Goal: Subscribe to service/newsletter: Subscribe to service/newsletter

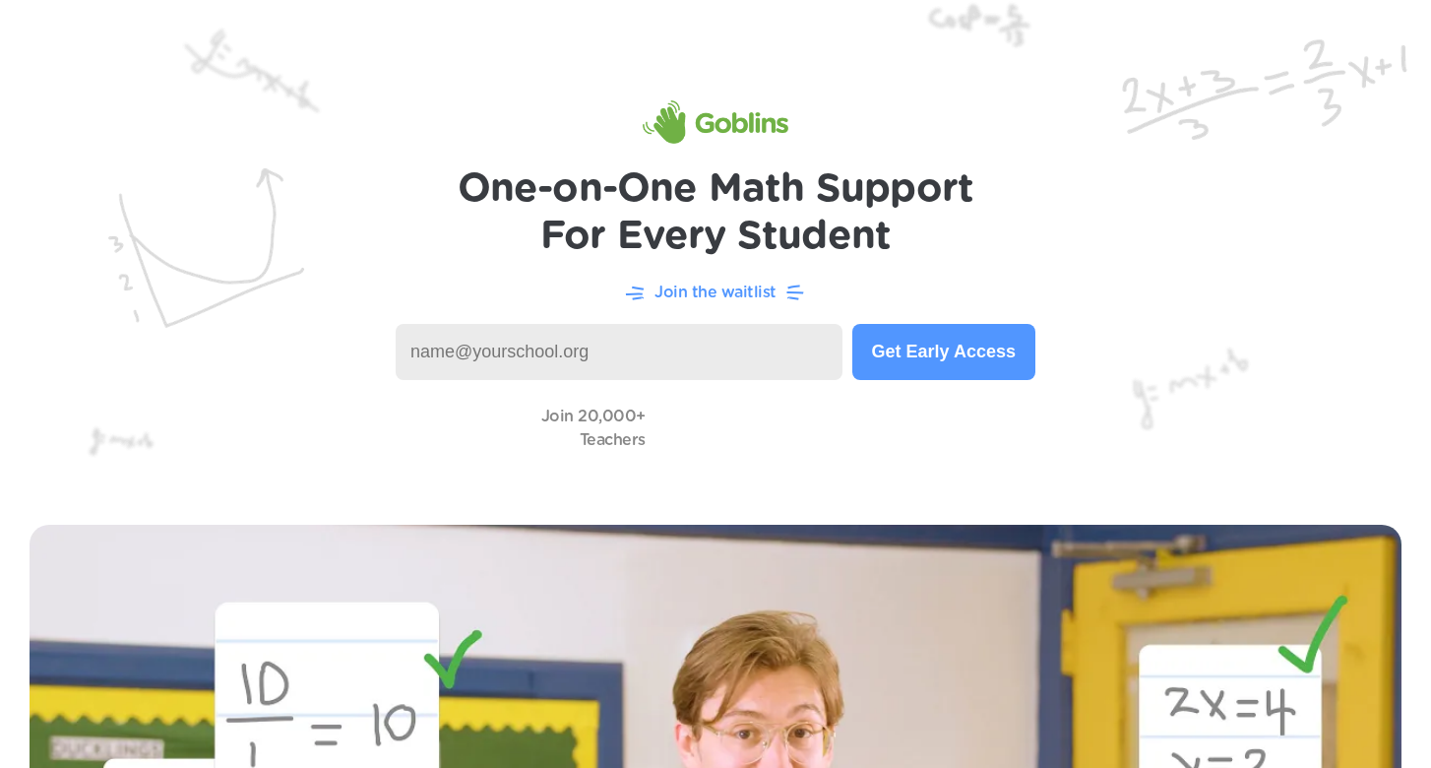
click at [577, 353] on input at bounding box center [619, 352] width 447 height 56
type input "drudy@bostonpublicschools.org"
click at [940, 351] on button "Get Early Access" at bounding box center [943, 352] width 183 height 56
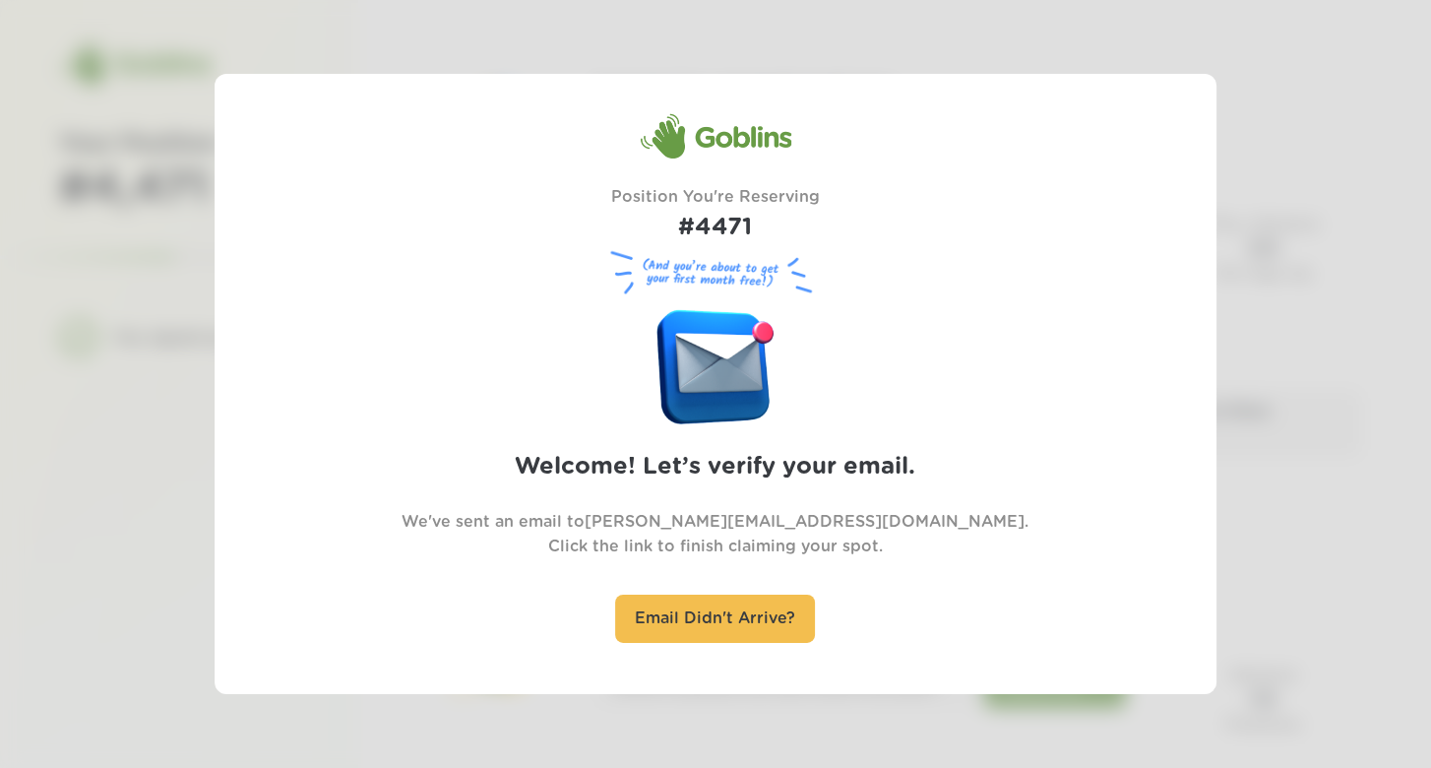
click at [737, 703] on div at bounding box center [715, 384] width 1431 height 768
click at [161, 271] on div at bounding box center [715, 384] width 1431 height 768
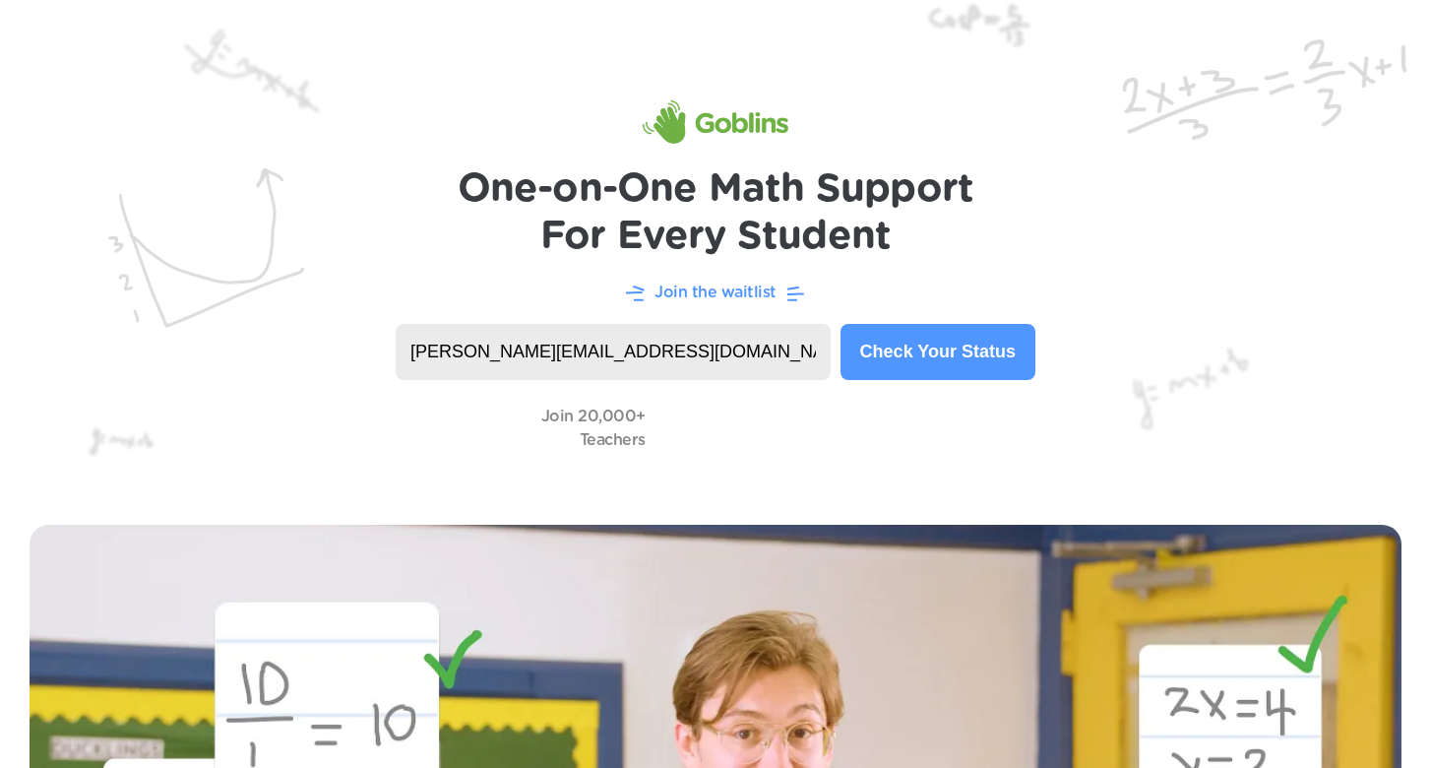
click at [809, 193] on h1 "One-on-One Math Support For Every Student" at bounding box center [716, 212] width 517 height 94
click at [751, 353] on input "drudy@bostonpublicschools.org" at bounding box center [613, 352] width 435 height 56
click at [829, 427] on video at bounding box center [753, 428] width 197 height 56
click at [737, 428] on video at bounding box center [753, 428] width 197 height 56
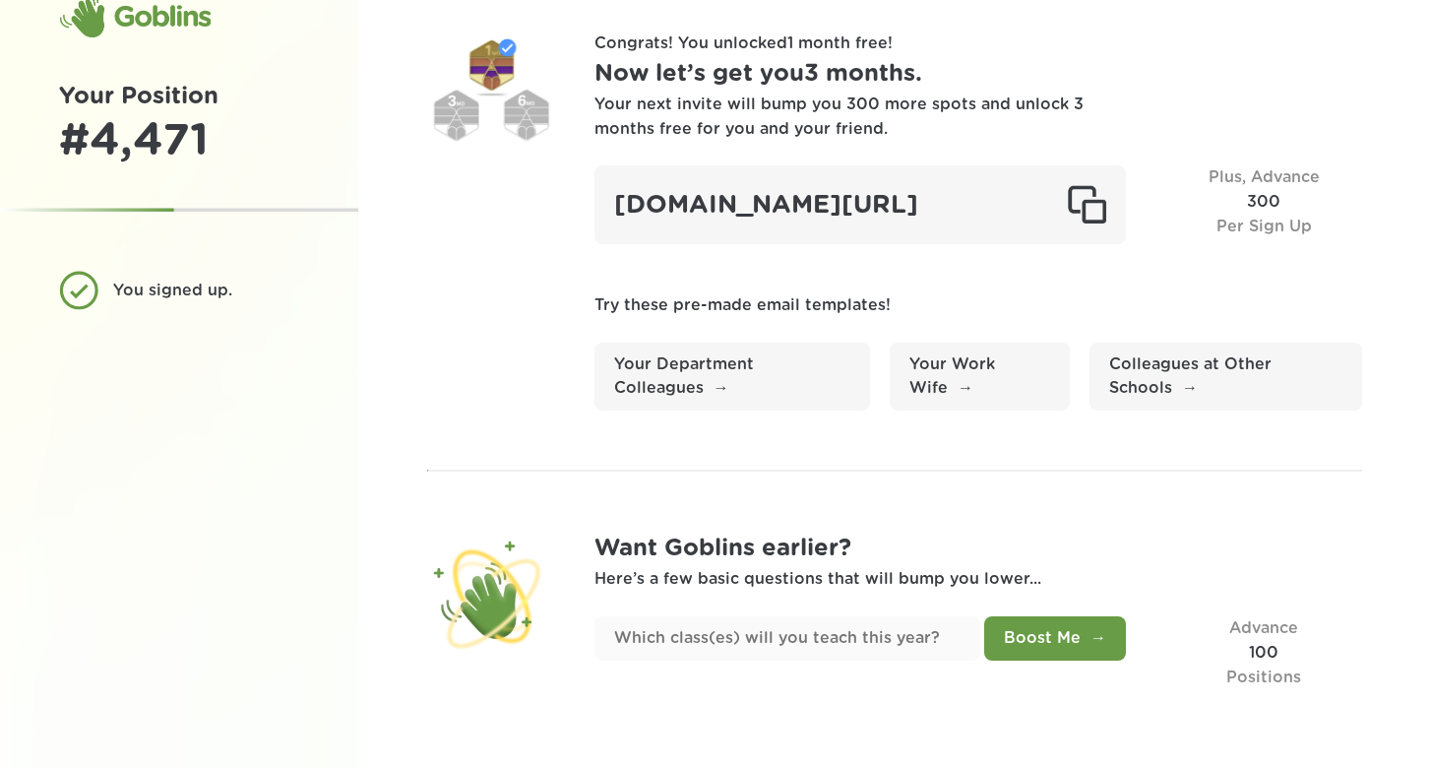
scroll to position [86, 0]
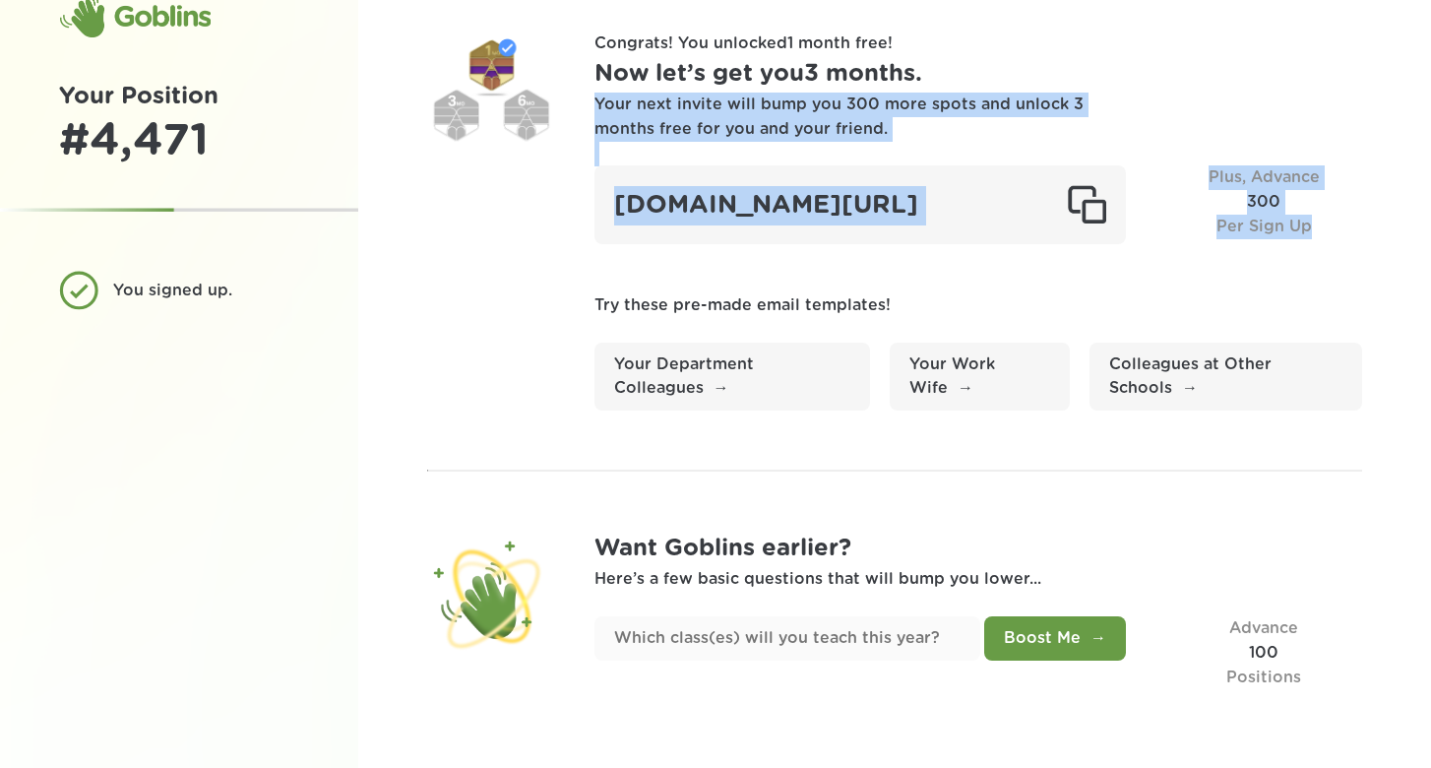
drag, startPoint x: 1206, startPoint y: 123, endPoint x: 1266, endPoint y: 227, distance: 119.9
click at [1266, 227] on div "Congrats! You unlocked 1 month free ! Now let’s get you 3 months . Your next in…" at bounding box center [978, 220] width 769 height 379
click at [1266, 227] on div "Plus, Advance 300 Per Sign Up" at bounding box center [1263, 204] width 197 height 79
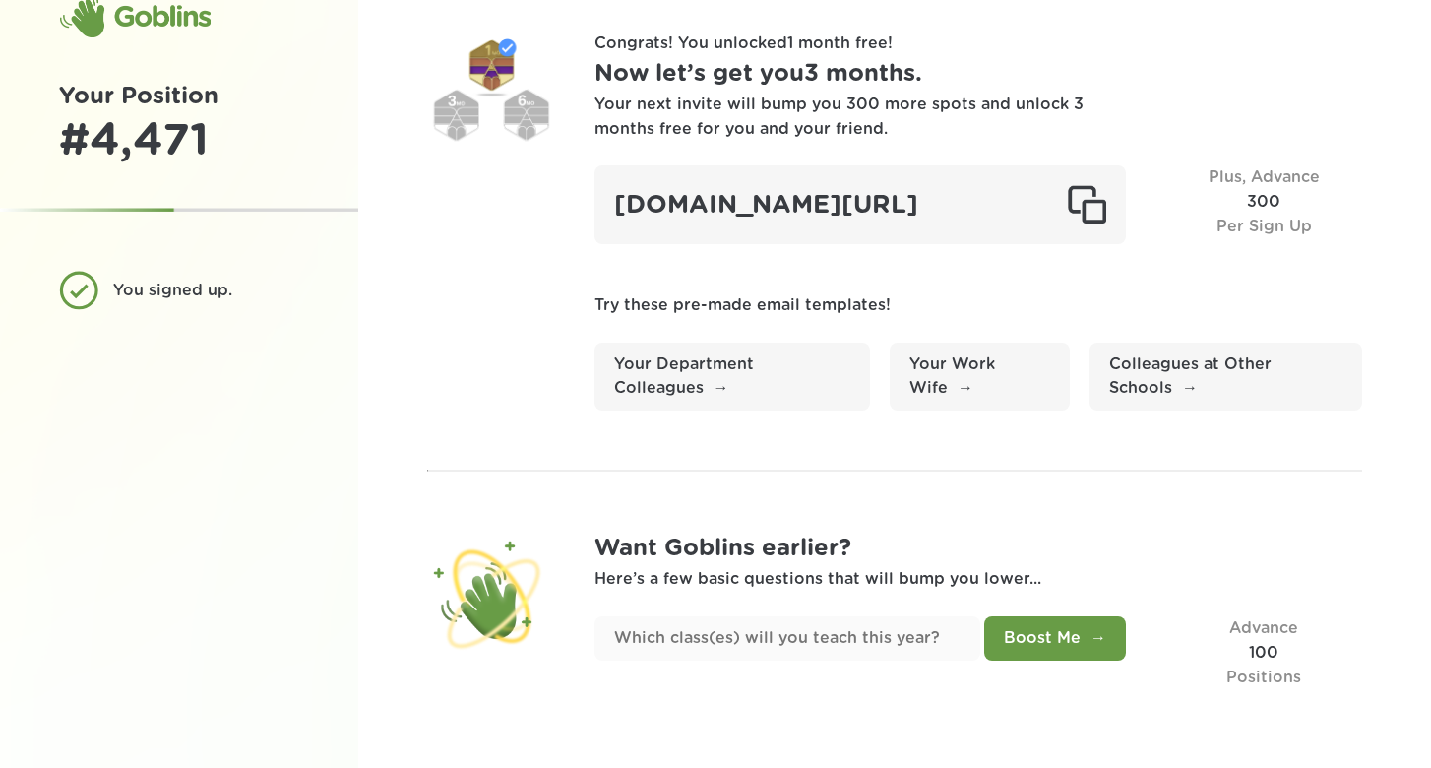
scroll to position [0, 0]
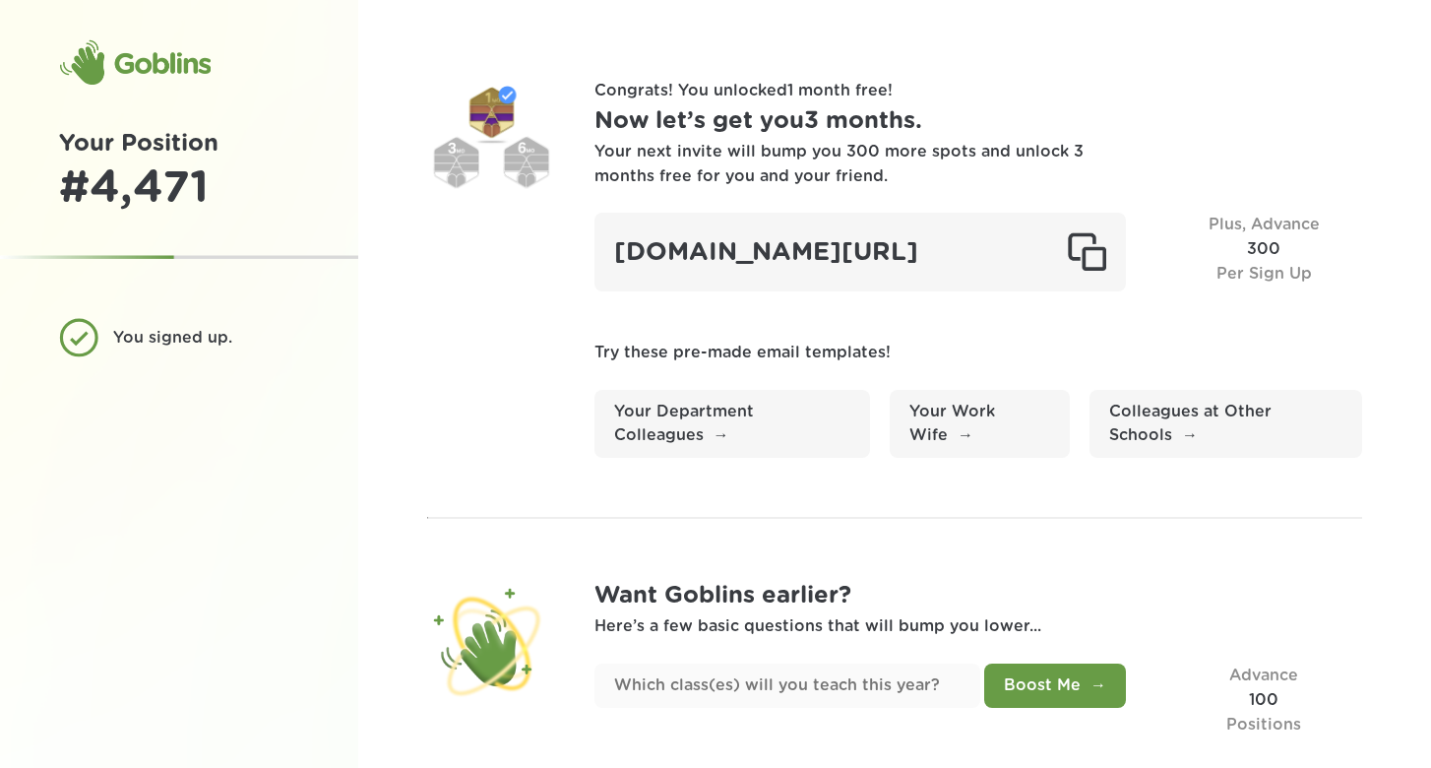
click at [653, 124] on h1 "Now let’s get you 3 months ." at bounding box center [978, 121] width 769 height 36
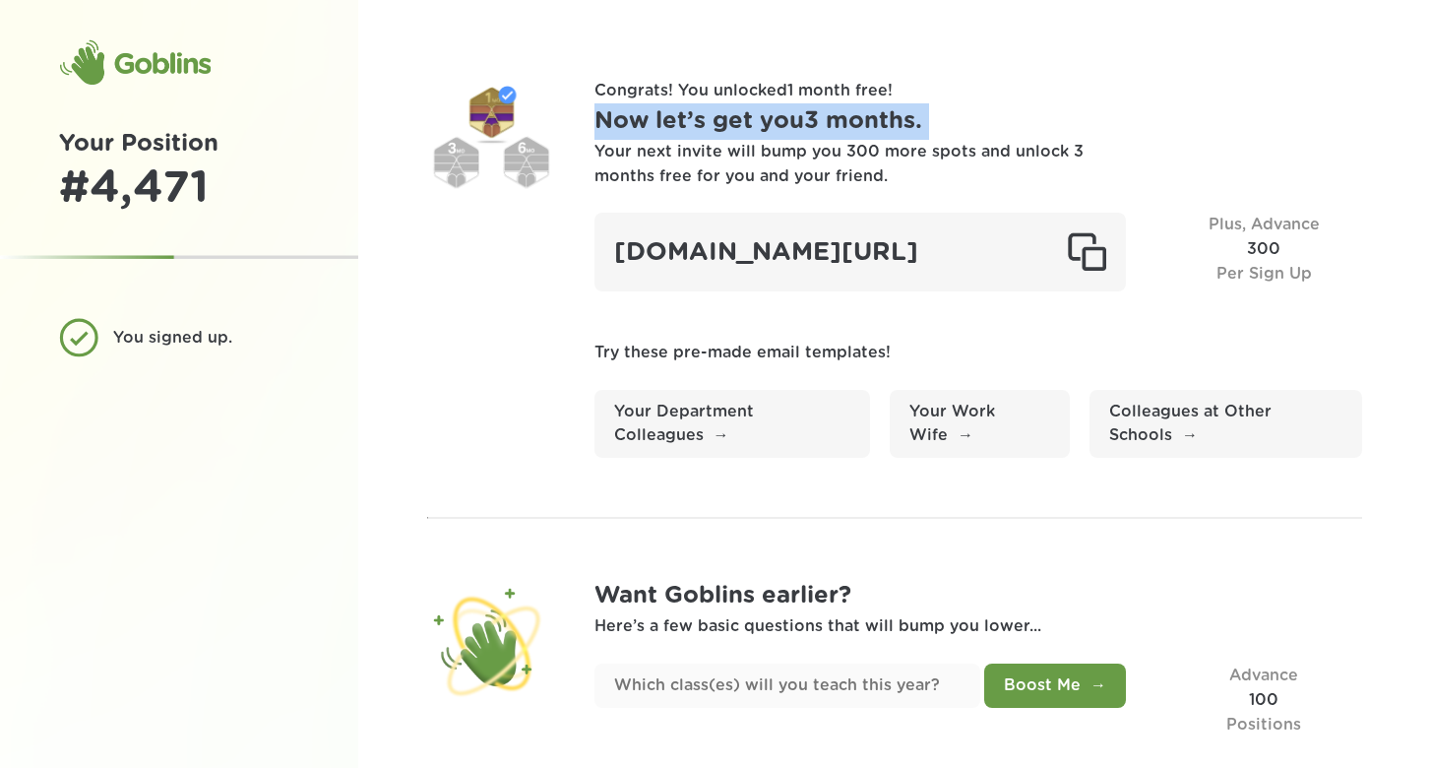
click at [653, 124] on h1 "Now let’s get you 3 months ." at bounding box center [978, 121] width 769 height 36
click at [677, 122] on h1 "Now let’s get you 3 months ." at bounding box center [978, 121] width 769 height 36
click at [704, 122] on h1 "Now let’s get you 3 months ." at bounding box center [978, 121] width 769 height 36
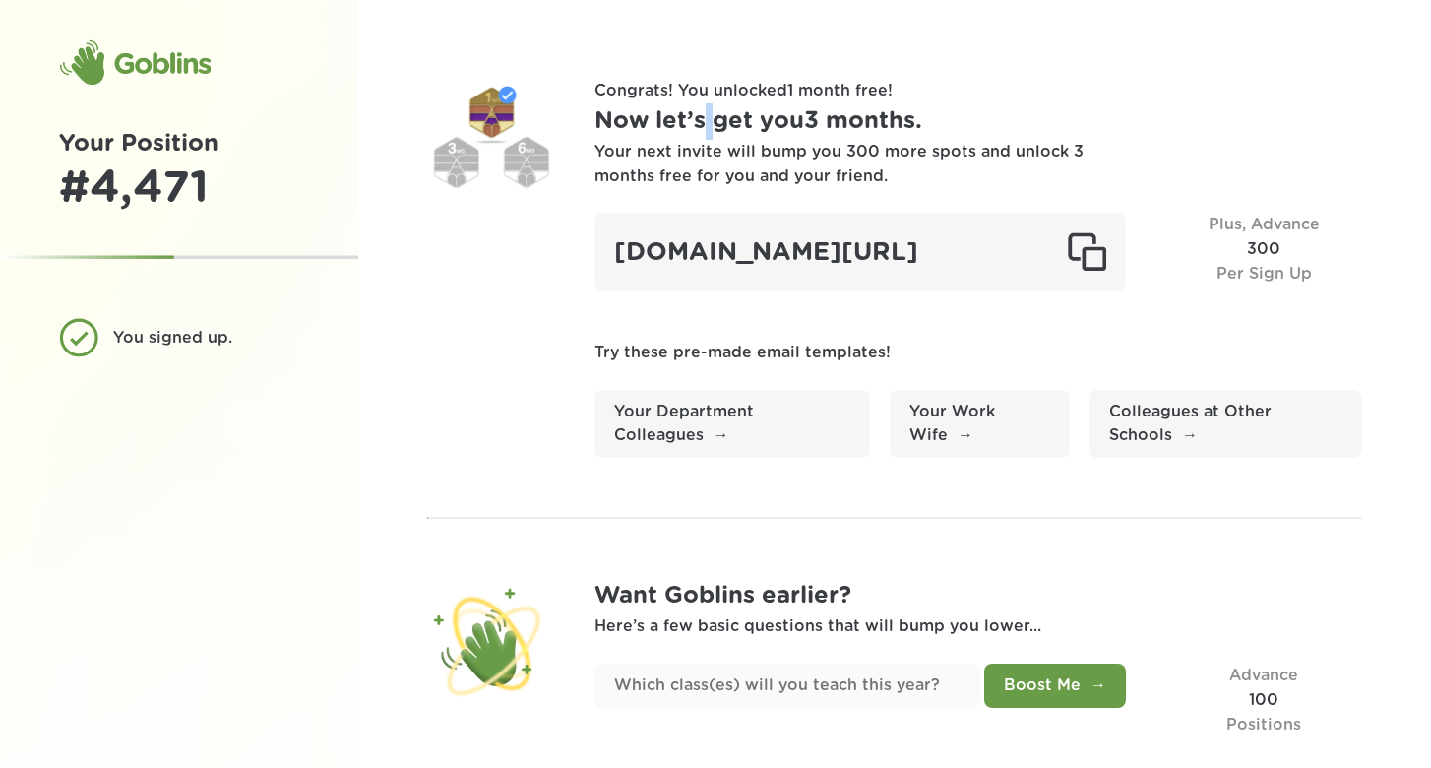
click at [704, 122] on h1 "Now let’s get you 3 months ." at bounding box center [978, 121] width 769 height 36
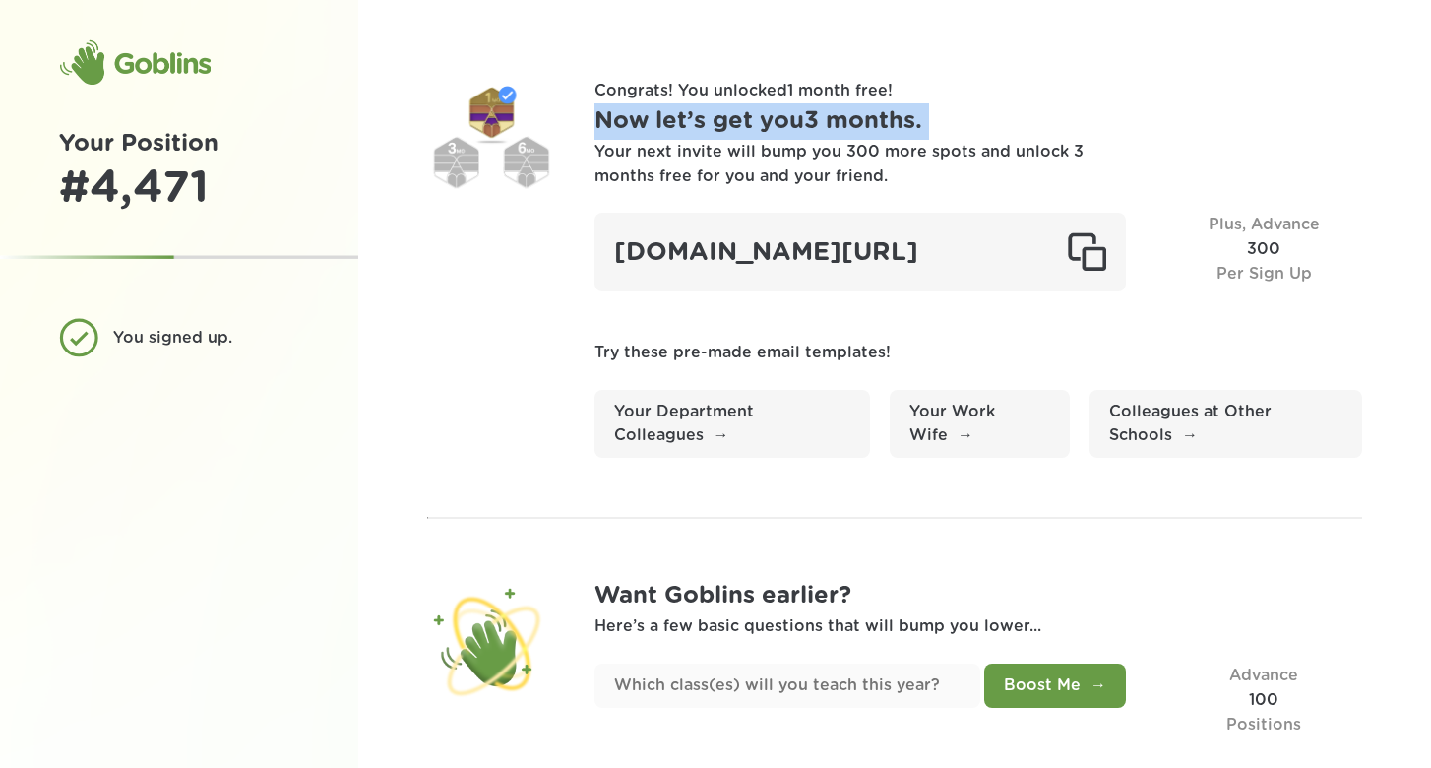
click at [704, 122] on h1 "Now let’s get you 3 months ." at bounding box center [978, 121] width 769 height 36
click at [676, 122] on h1 "Now let’s get you 3 months ." at bounding box center [978, 121] width 769 height 36
click at [690, 122] on h1 "Now let’s get you 3 months ." at bounding box center [978, 121] width 769 height 36
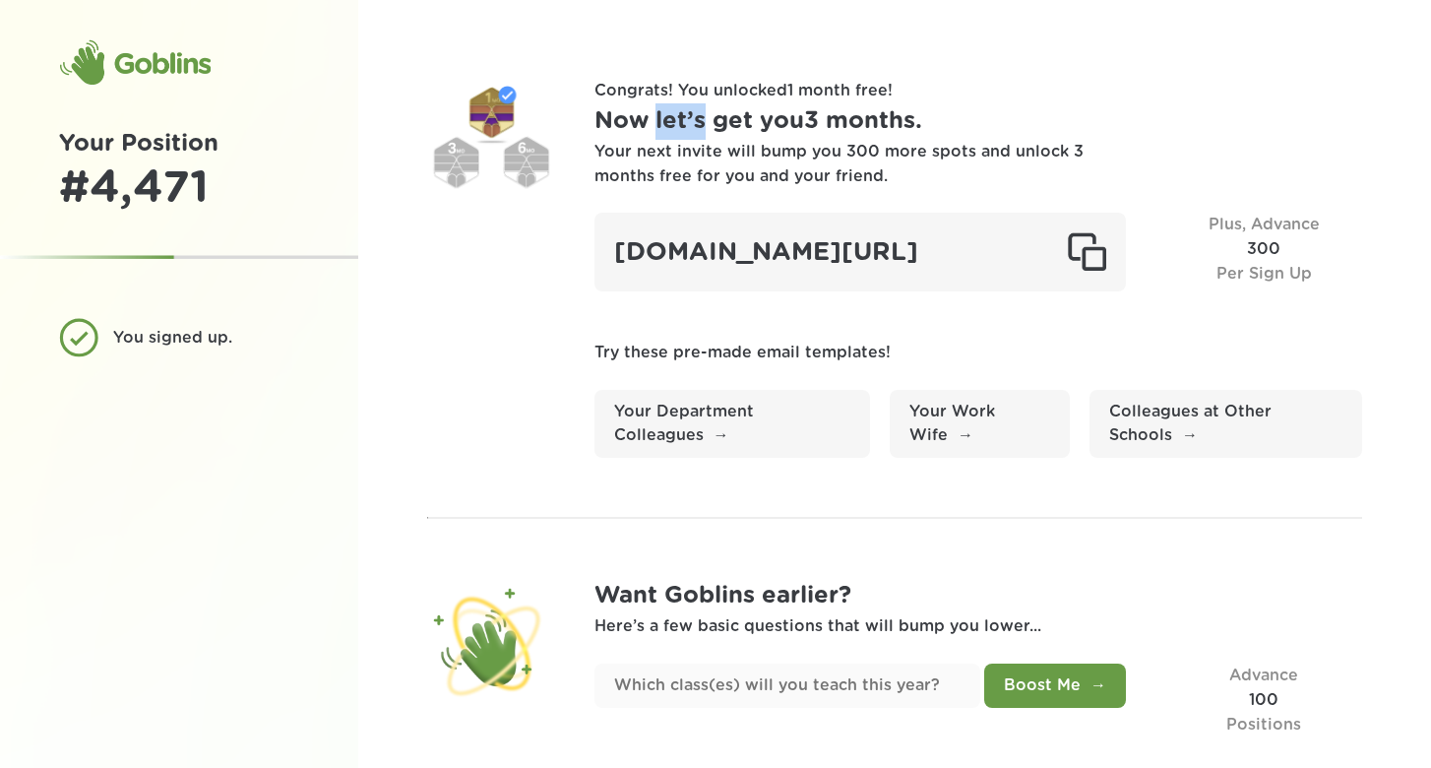
click at [690, 122] on h1 "Now let’s get you 3 months ." at bounding box center [978, 121] width 769 height 36
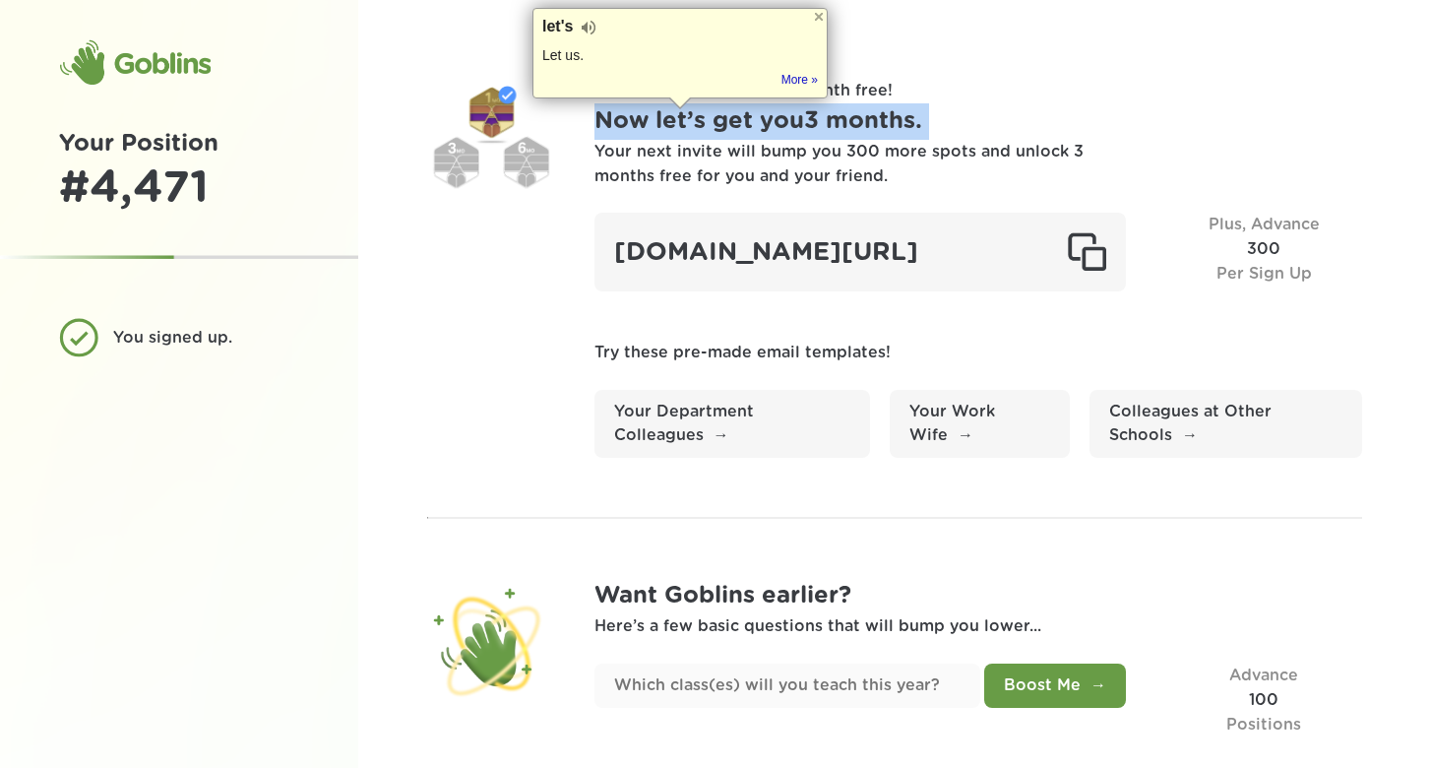
click at [690, 122] on h1 "Now let’s get you 3 months ." at bounding box center [978, 121] width 769 height 36
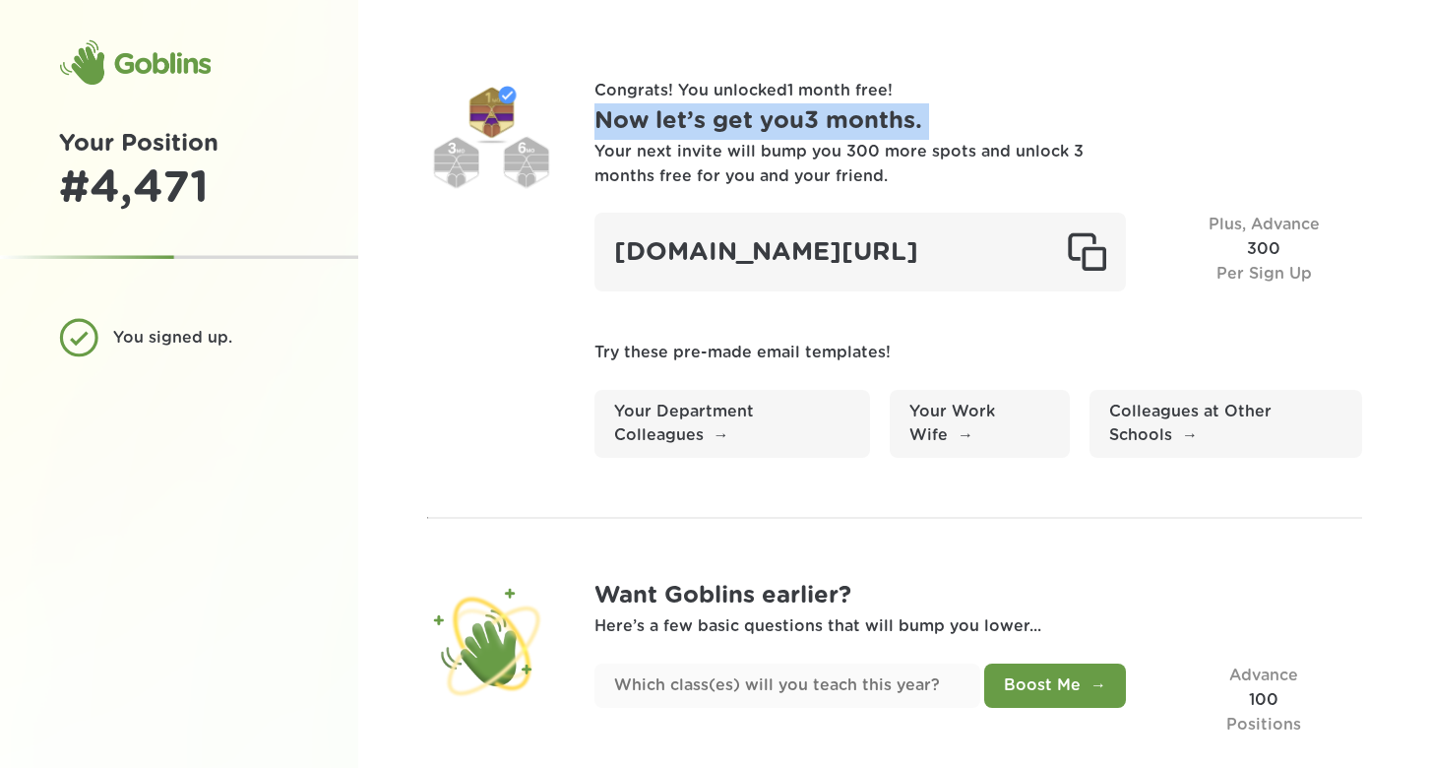
click at [710, 138] on h1 "Now let’s get you 3 months ." at bounding box center [978, 121] width 769 height 36
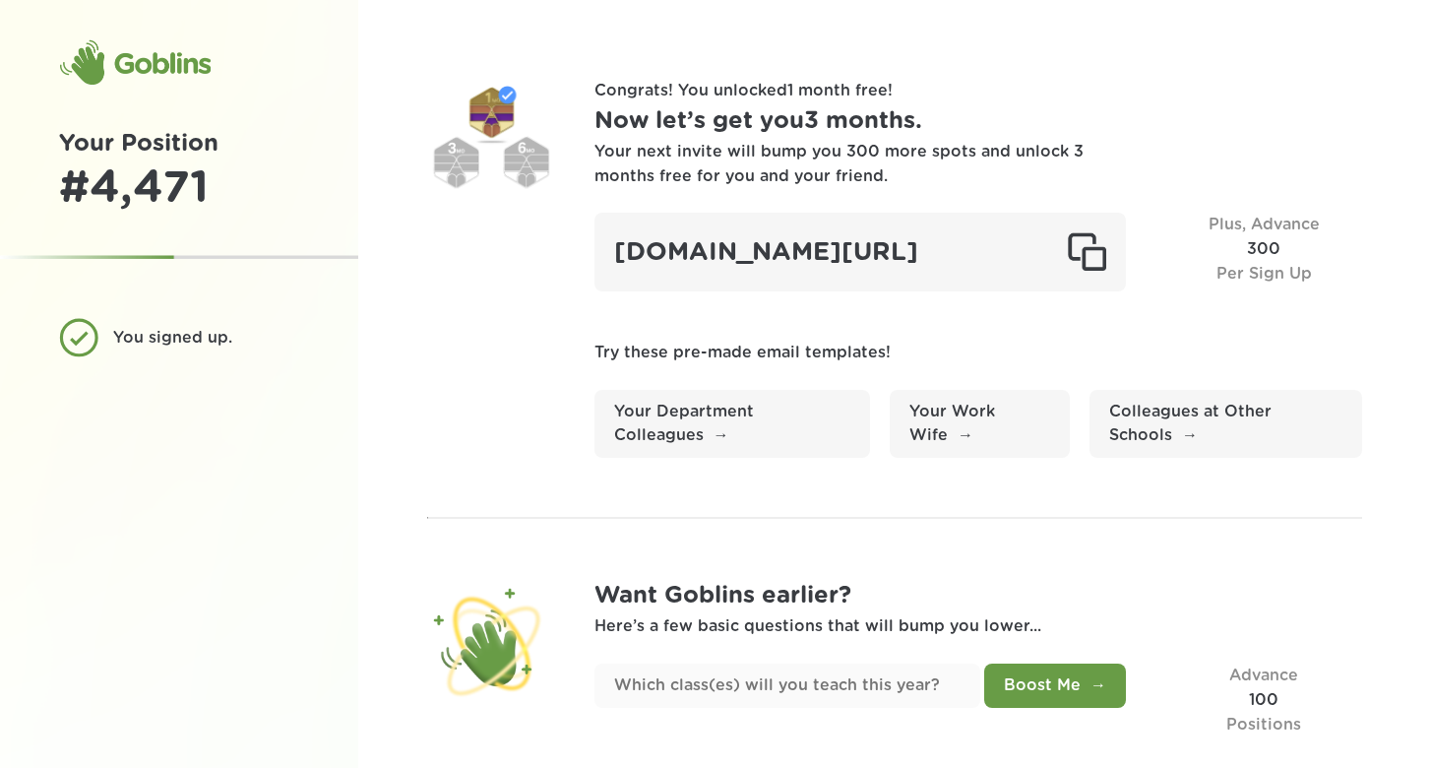
click at [710, 147] on div "Your next invite will bump you 300 more spots and unlock 3 months free for you …" at bounding box center [840, 164] width 492 height 49
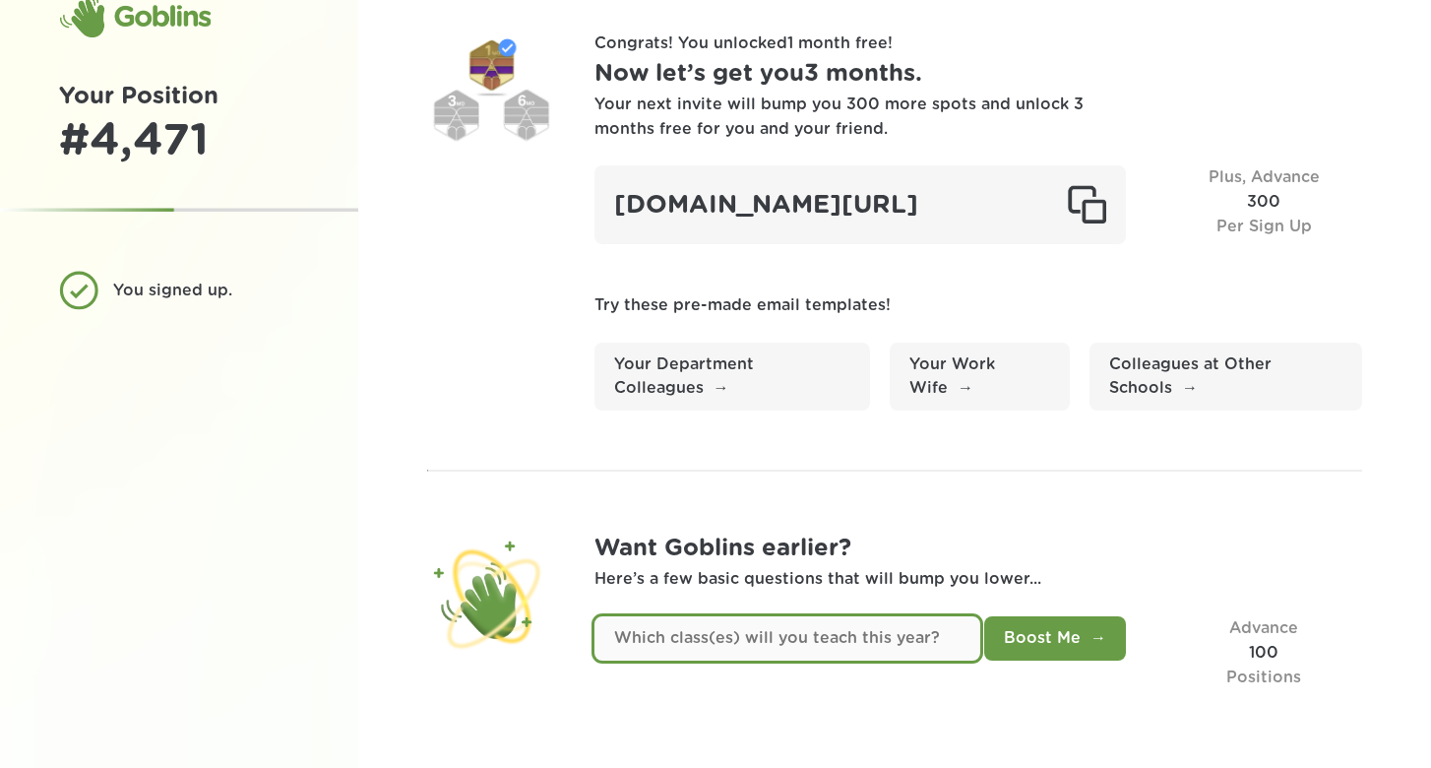
click at [854, 643] on input "text" at bounding box center [787, 638] width 387 height 44
click at [795, 632] on input "text" at bounding box center [787, 638] width 387 height 44
type input "a"
type input "algebra 2"
click at [984, 616] on button "Boost Me" at bounding box center [1055, 638] width 142 height 44
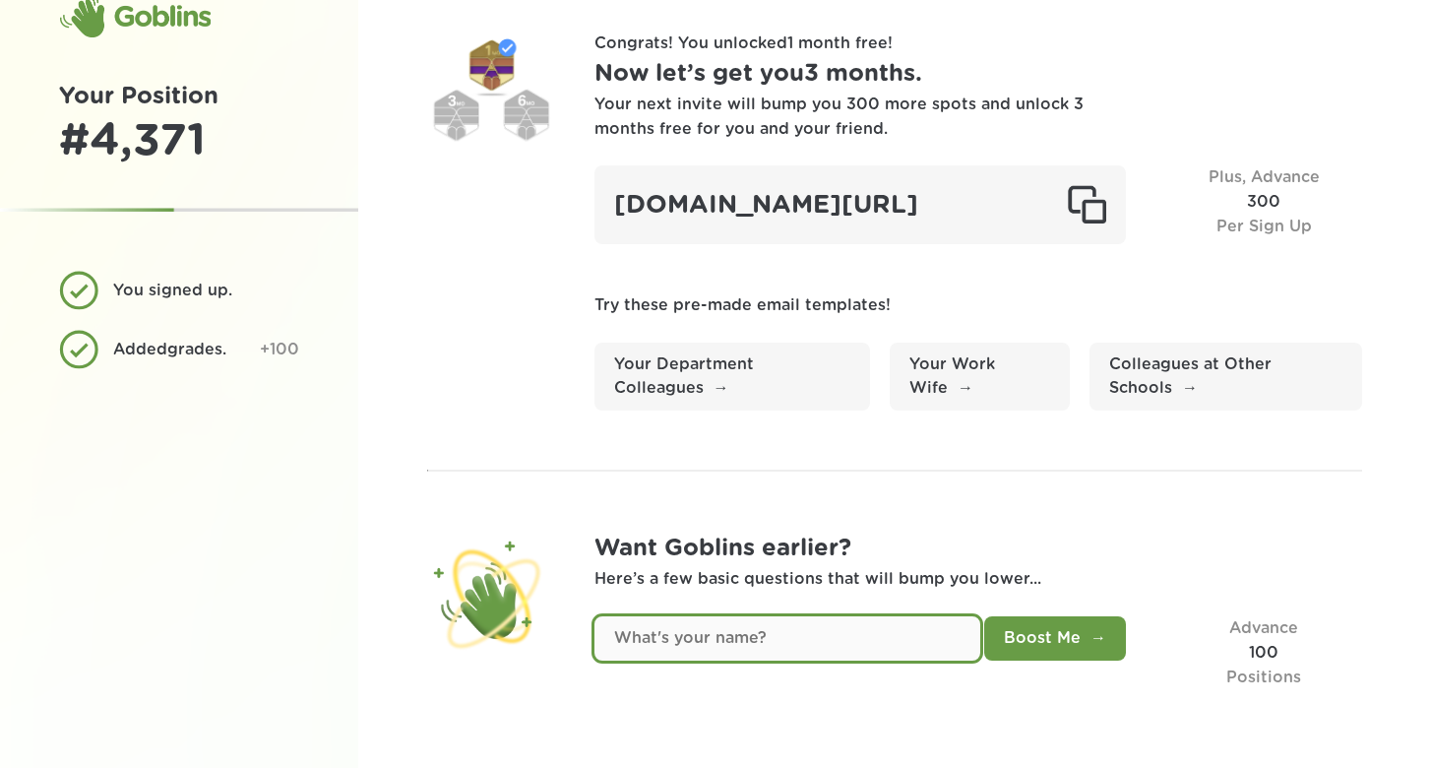
click at [810, 644] on input "text" at bounding box center [787, 638] width 387 height 44
type input "[PERSON_NAME]"
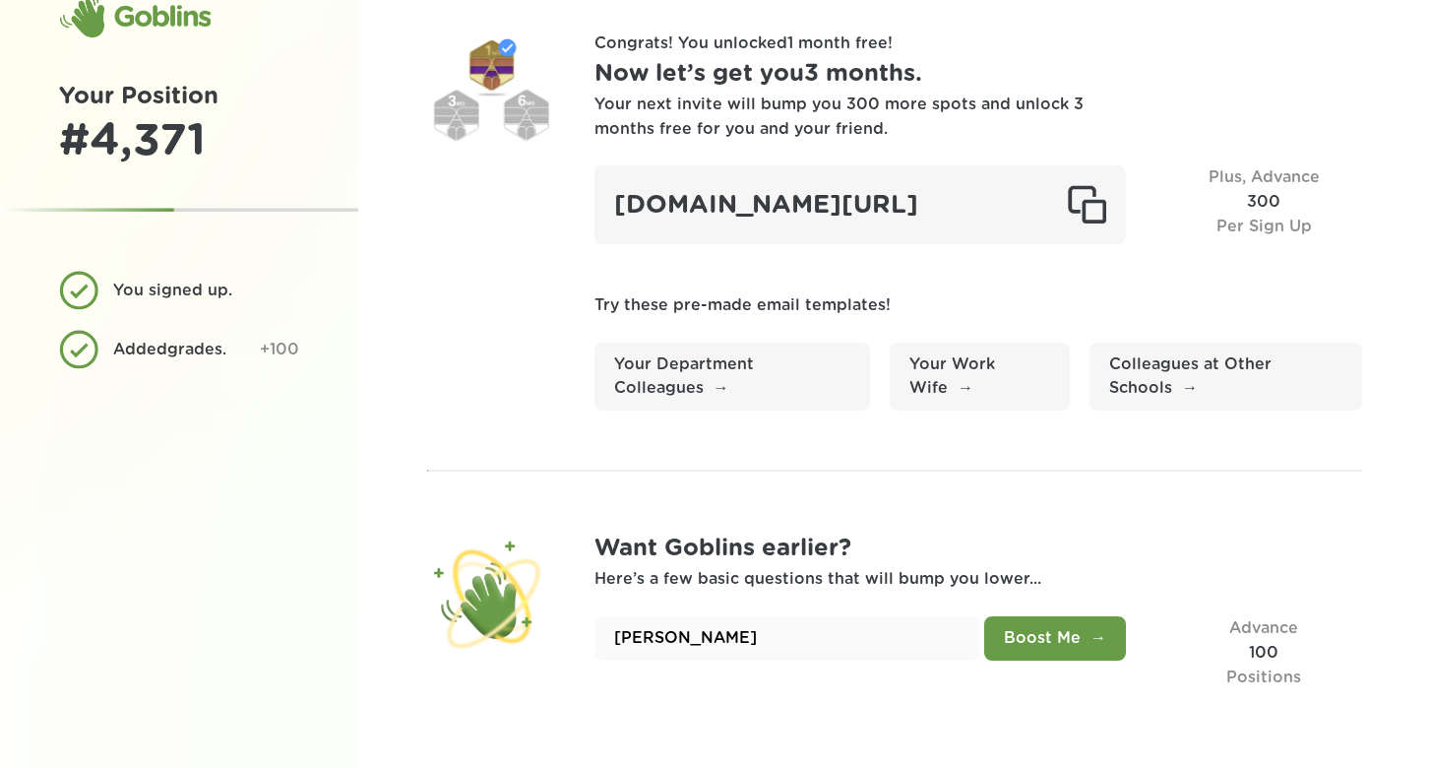
click at [1048, 642] on button "Boost Me" at bounding box center [1055, 638] width 142 height 44
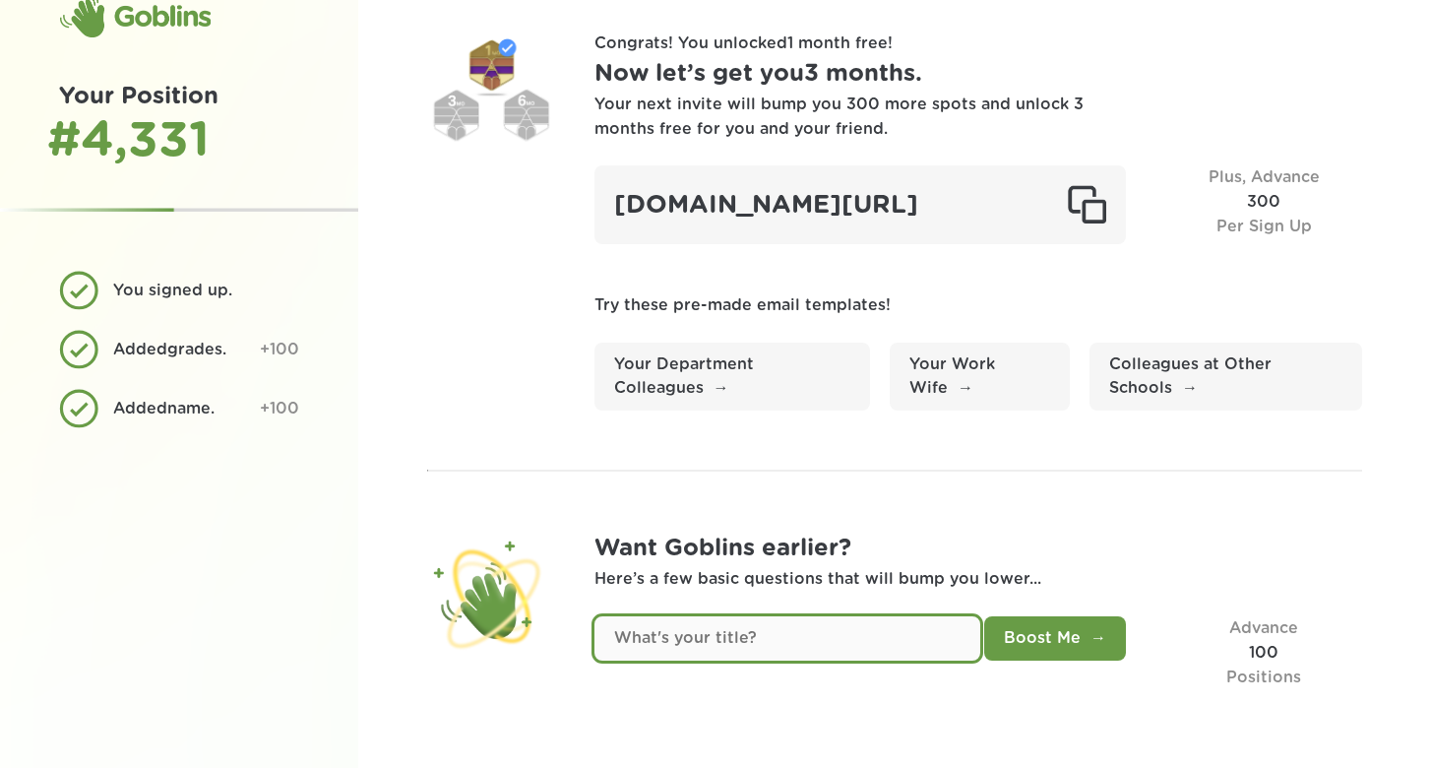
click at [755, 641] on input "text" at bounding box center [787, 638] width 387 height 44
type input "Math Teacher"
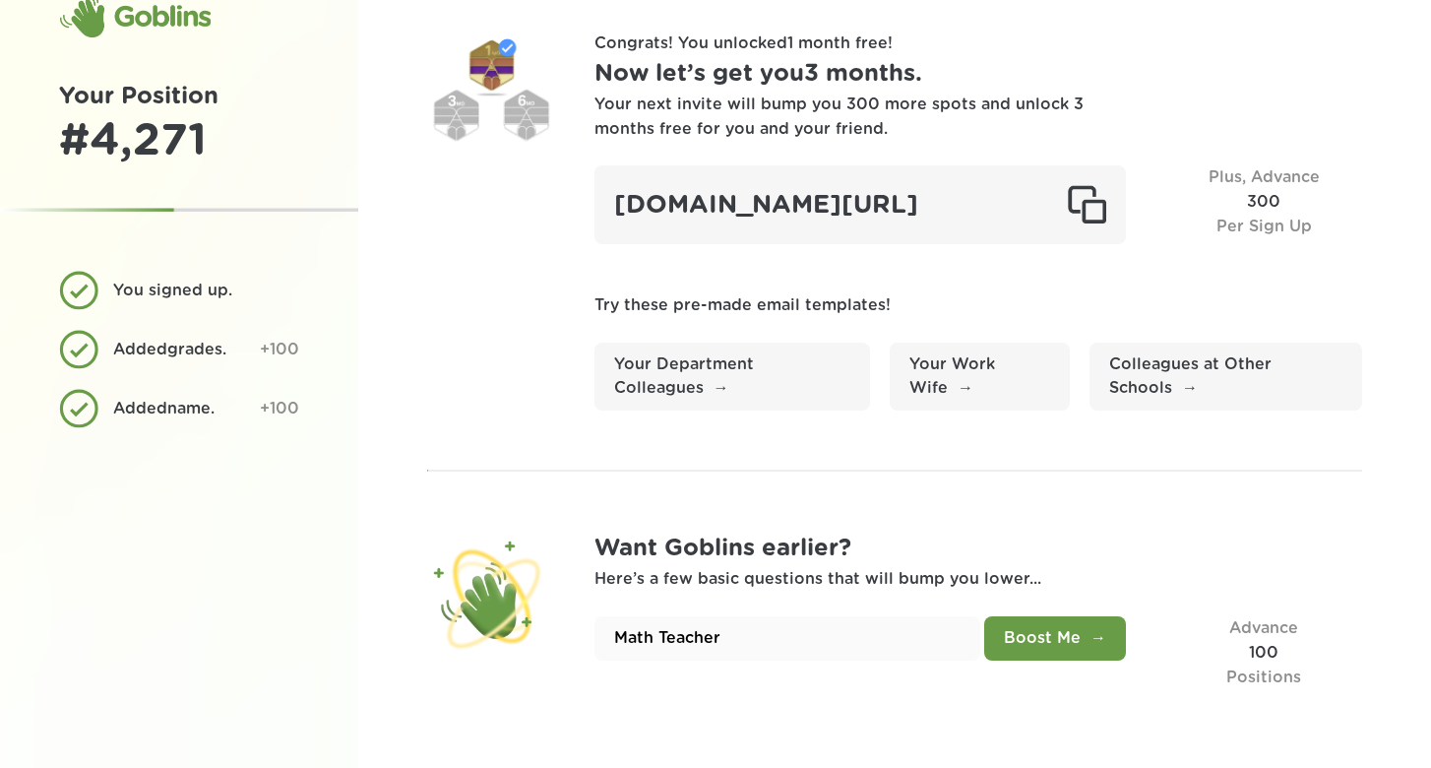
click at [1047, 638] on button "Boost Me" at bounding box center [1055, 638] width 142 height 44
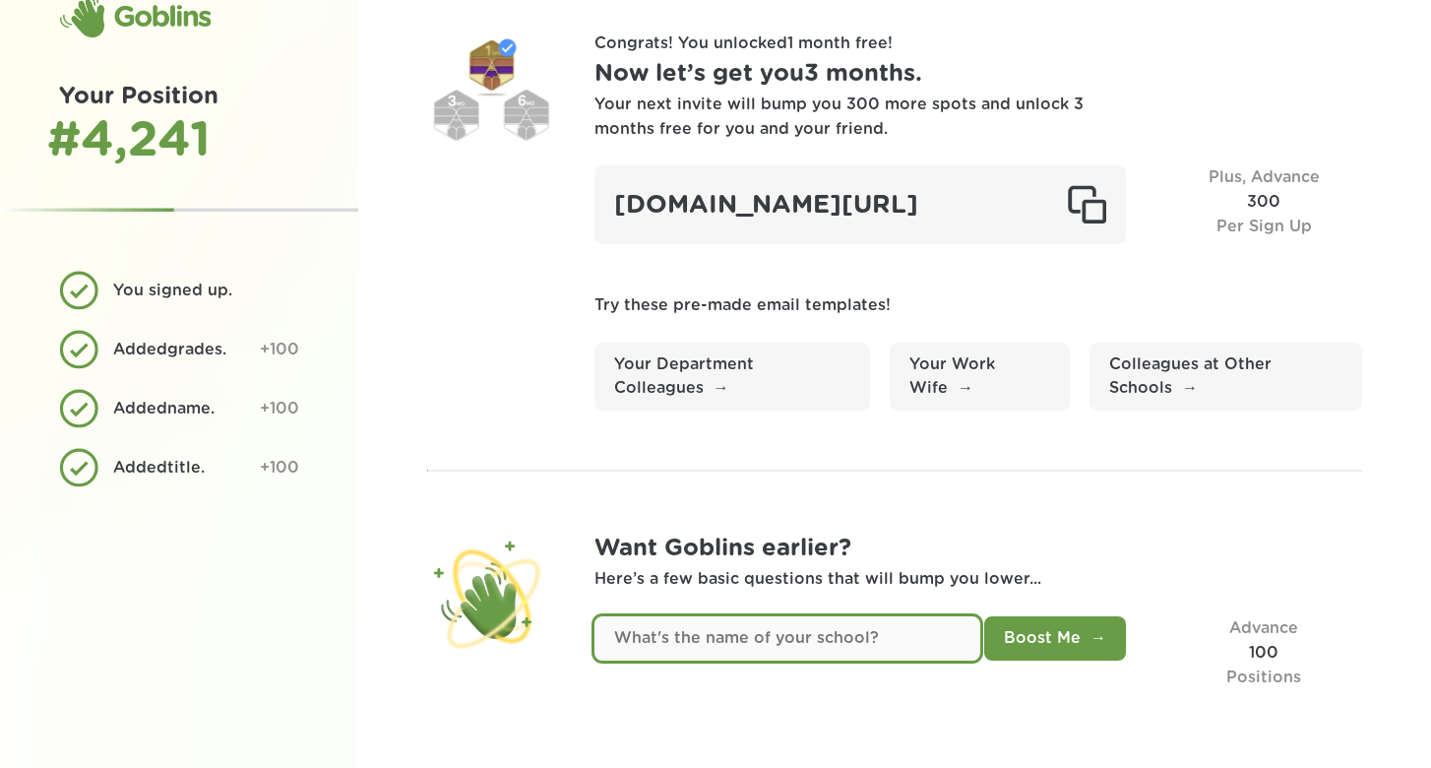
click at [733, 634] on input "text" at bounding box center [787, 638] width 387 height 44
type input "[GEOGRAPHIC_DATA]"
click at [984, 616] on button "Boost Me" at bounding box center [1055, 638] width 142 height 44
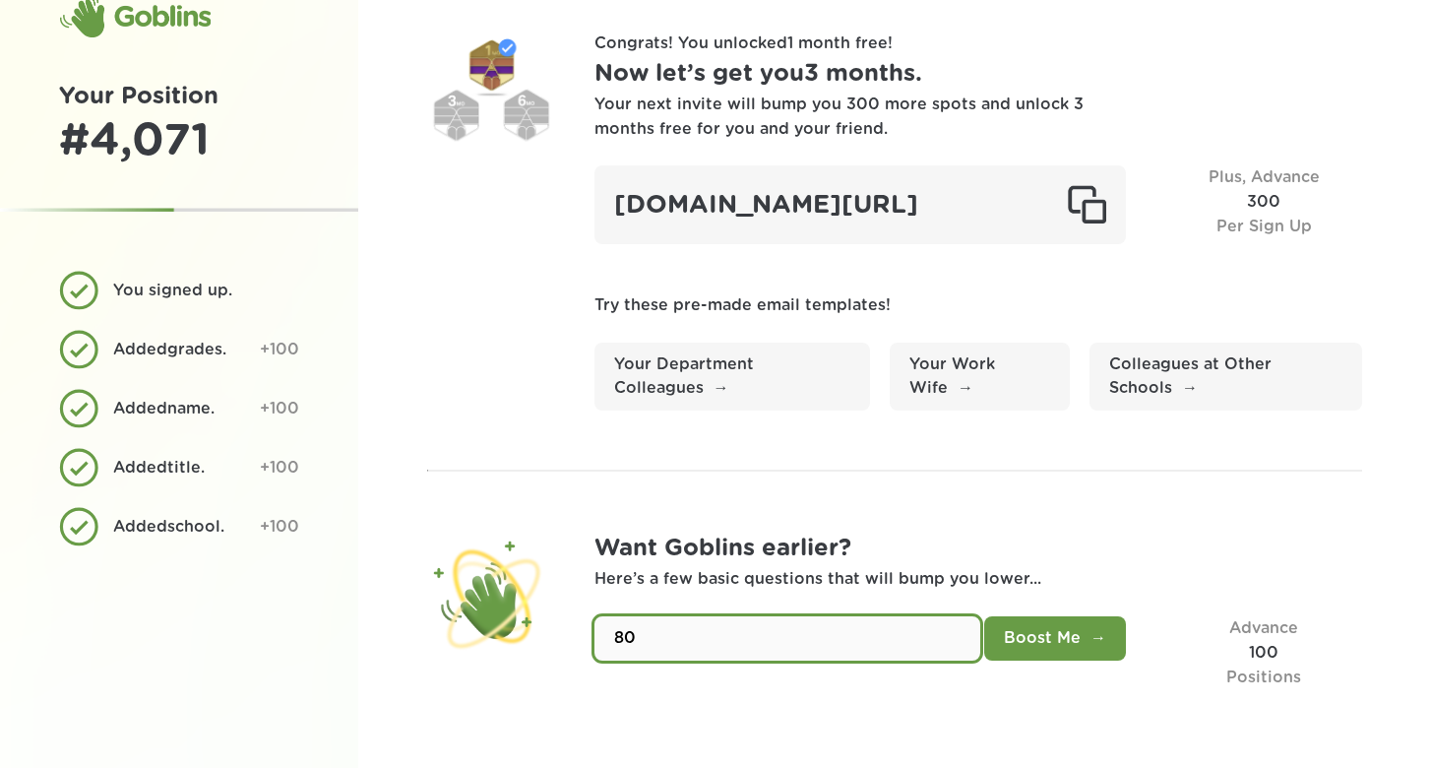
type input "80"
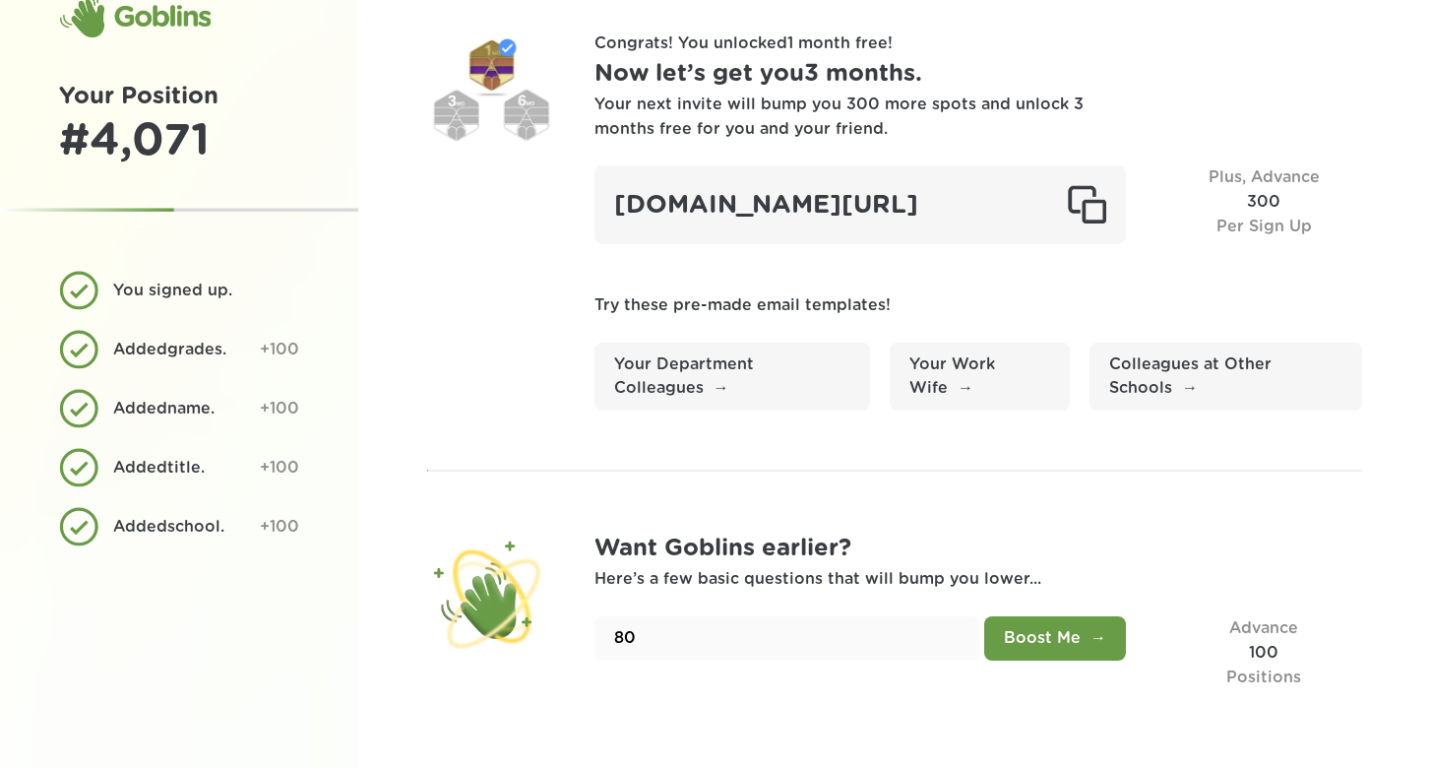
click at [1053, 632] on button "Boost Me" at bounding box center [1055, 638] width 142 height 44
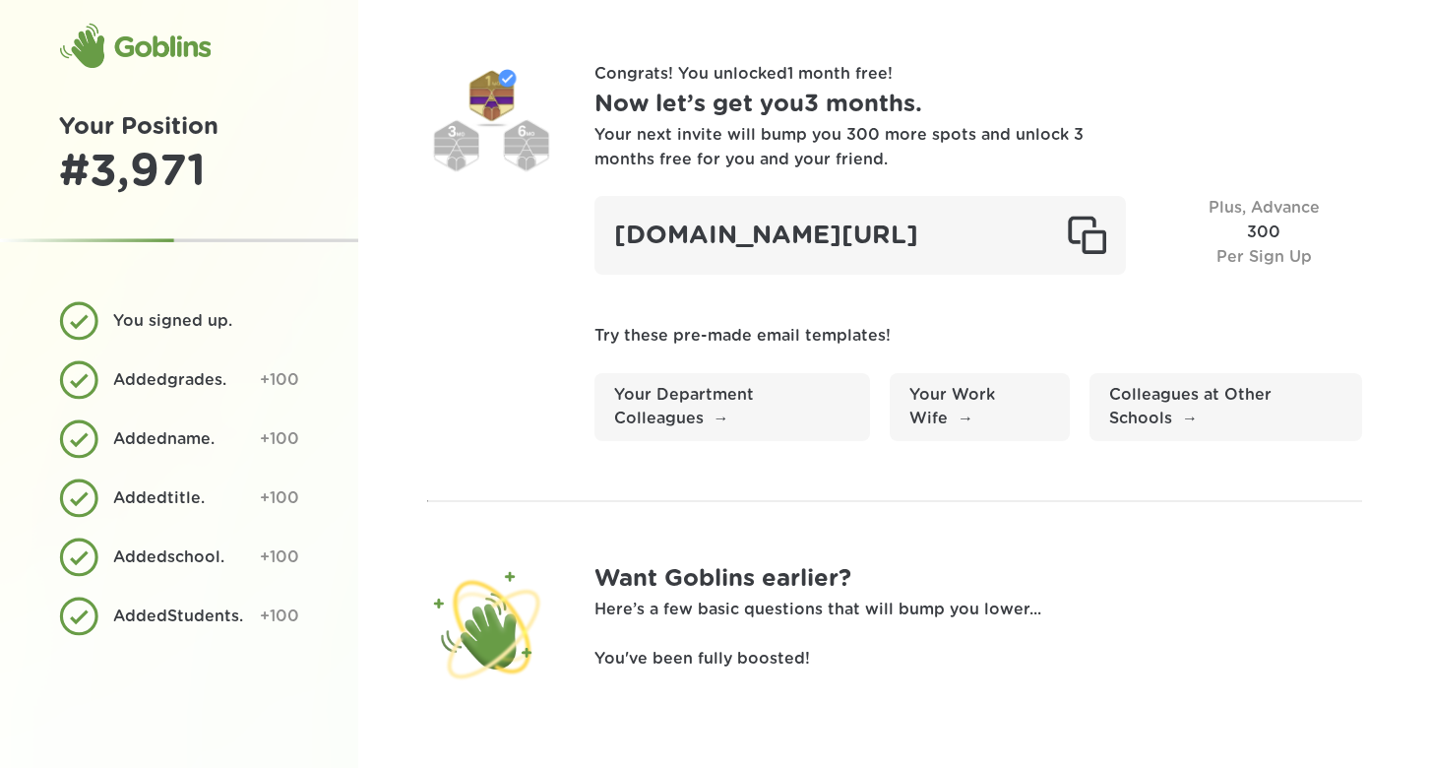
scroll to position [0, 0]
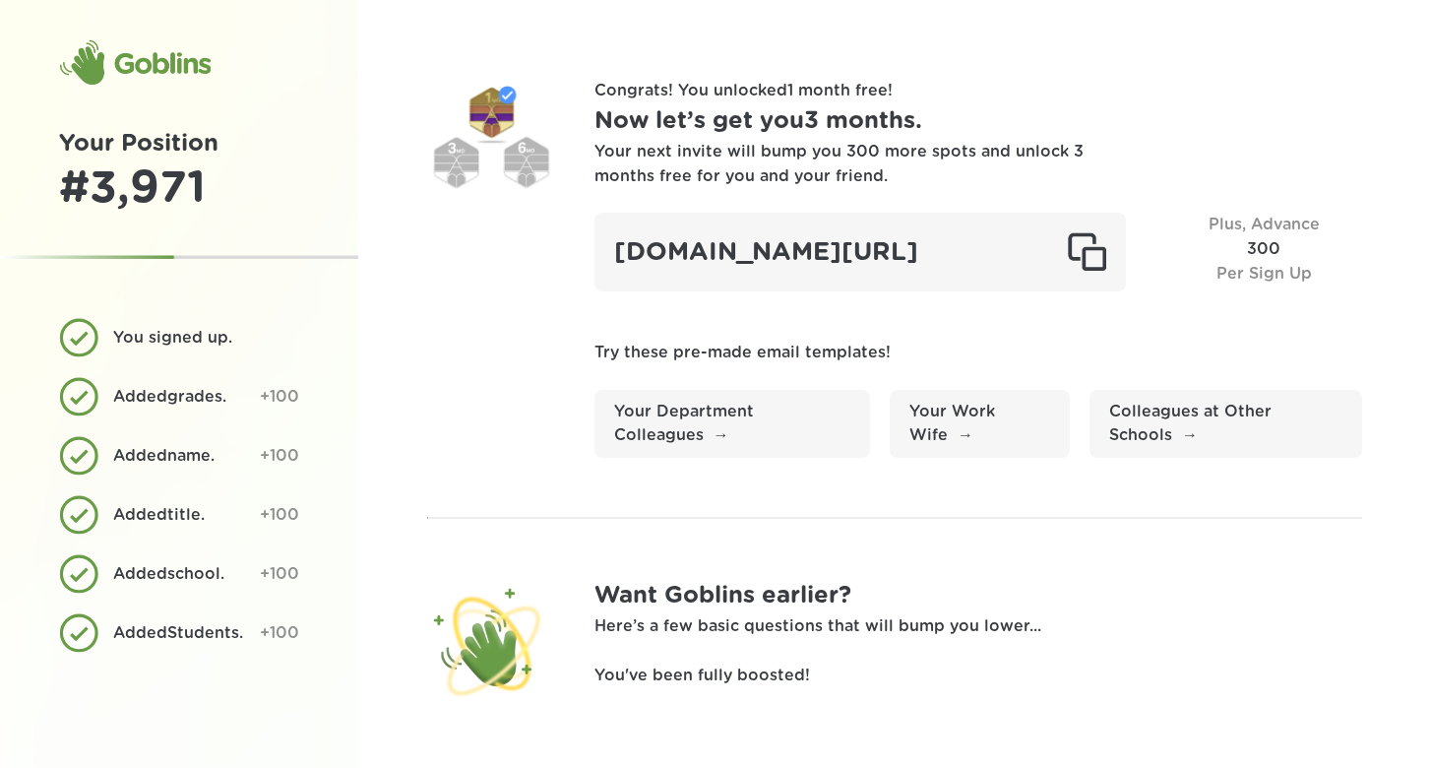
click at [1277, 250] on div "Plus, Advance 300 Per Sign Up" at bounding box center [1263, 252] width 197 height 79
click at [766, 156] on div "Your next invite will bump you 300 more spots and unlock 3 months free for you …" at bounding box center [840, 164] width 492 height 49
click at [731, 115] on h1 "Now let’s get you 3 months ." at bounding box center [978, 121] width 769 height 36
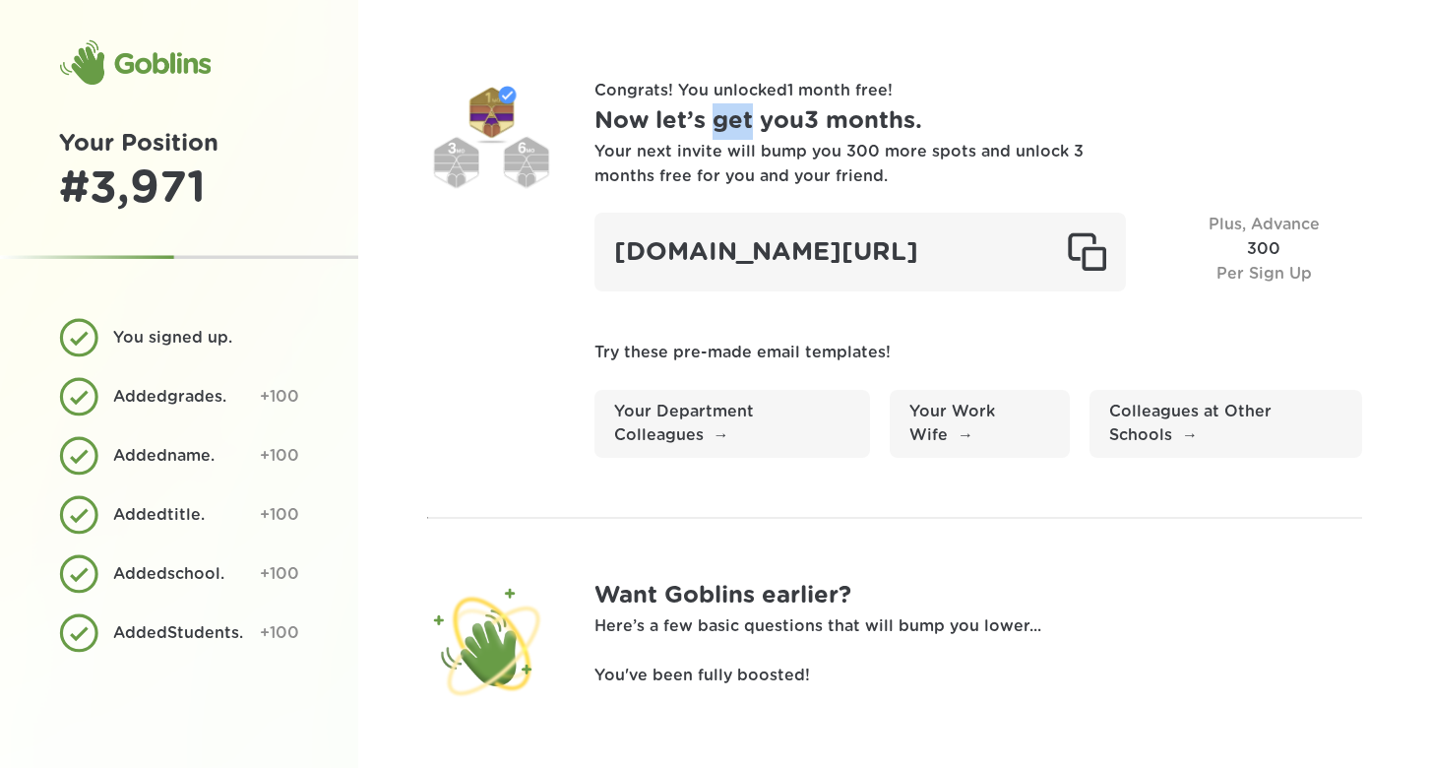
click at [731, 115] on h1 "Now let’s get you 3 months ." at bounding box center [978, 121] width 769 height 36
click at [698, 106] on h1 "Now let’s get you 3 months ." at bounding box center [978, 121] width 769 height 36
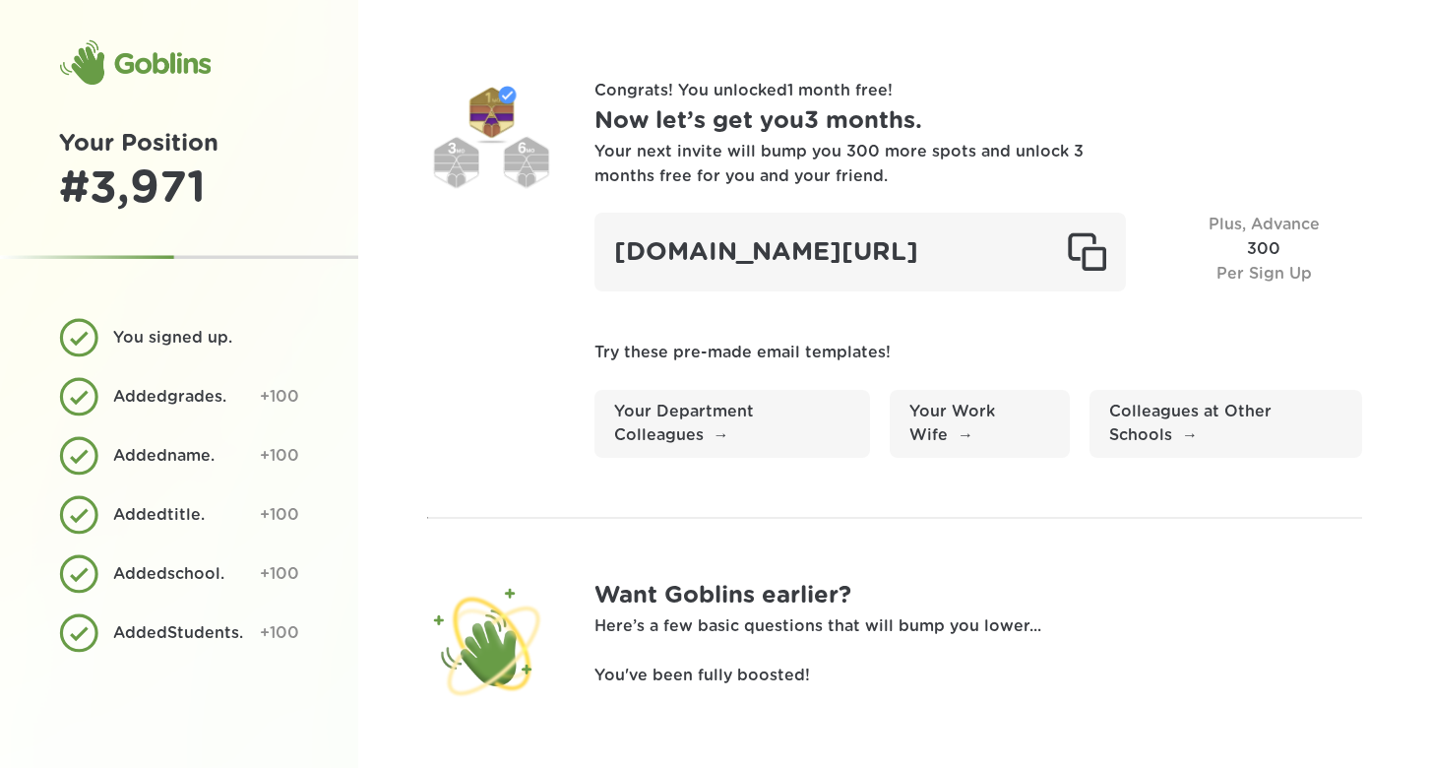
click at [726, 129] on h1 "Now let’s get you 3 months ." at bounding box center [978, 121] width 769 height 36
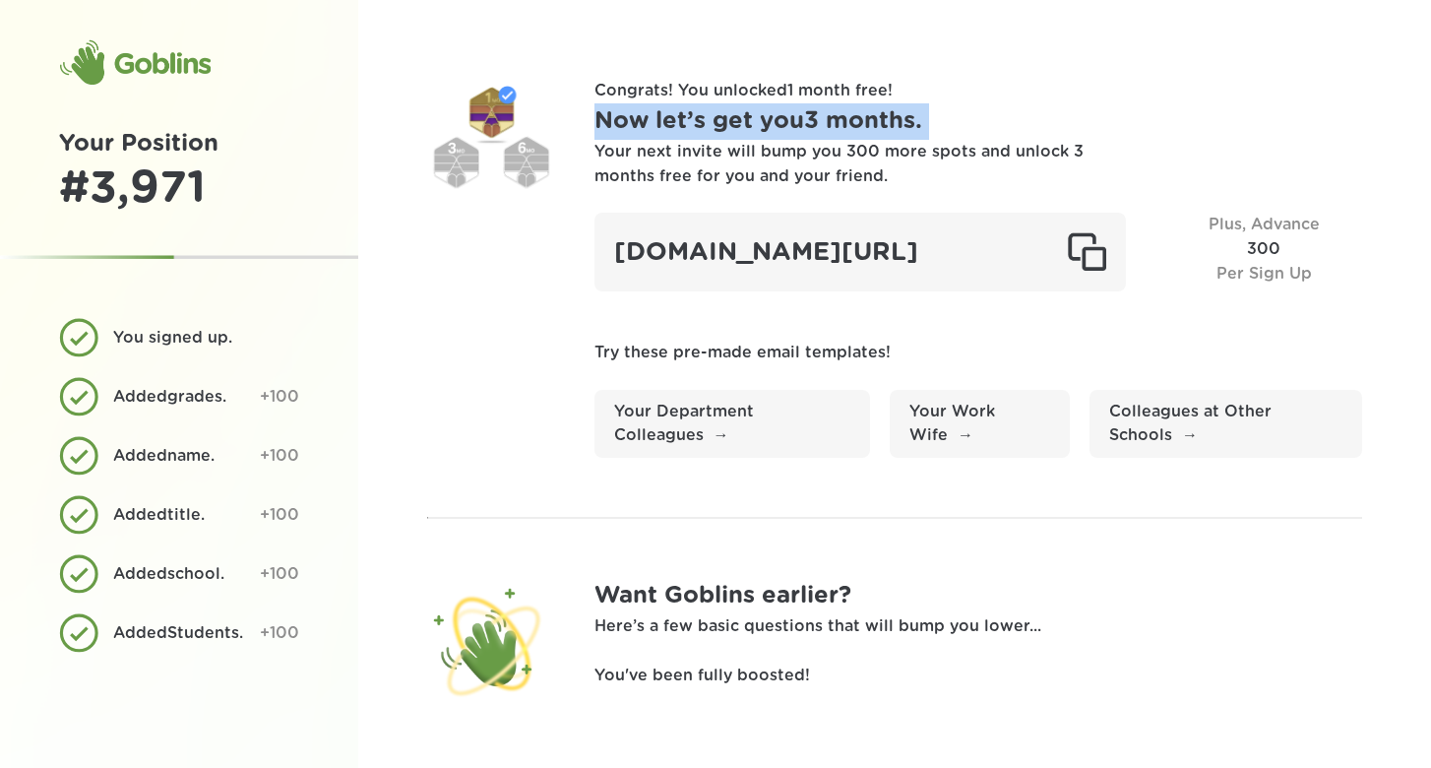
click at [726, 129] on h1 "Now let’s get you 3 months ." at bounding box center [978, 121] width 769 height 36
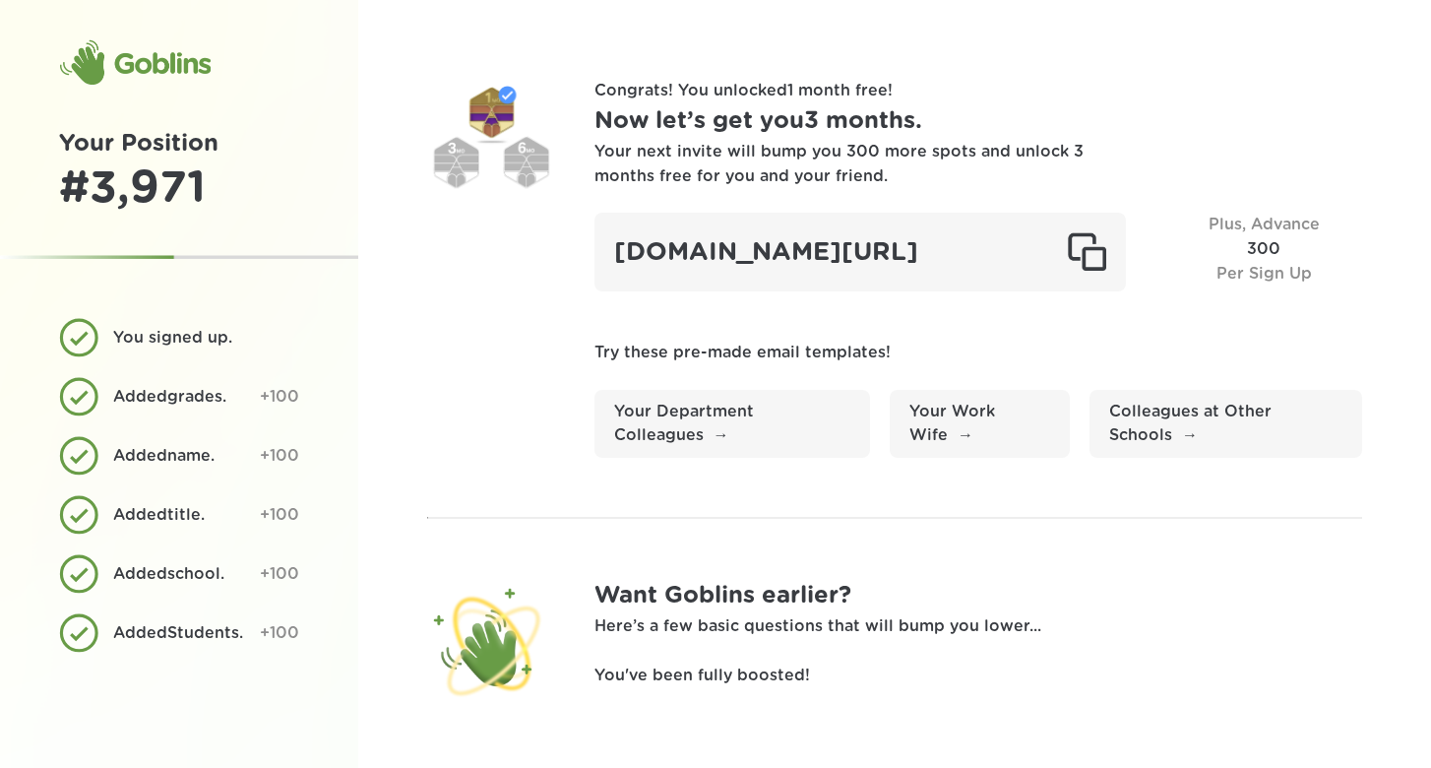
click at [726, 169] on div "Your next invite will bump you 300 more spots and unlock 3 months free for you …" at bounding box center [840, 164] width 492 height 49
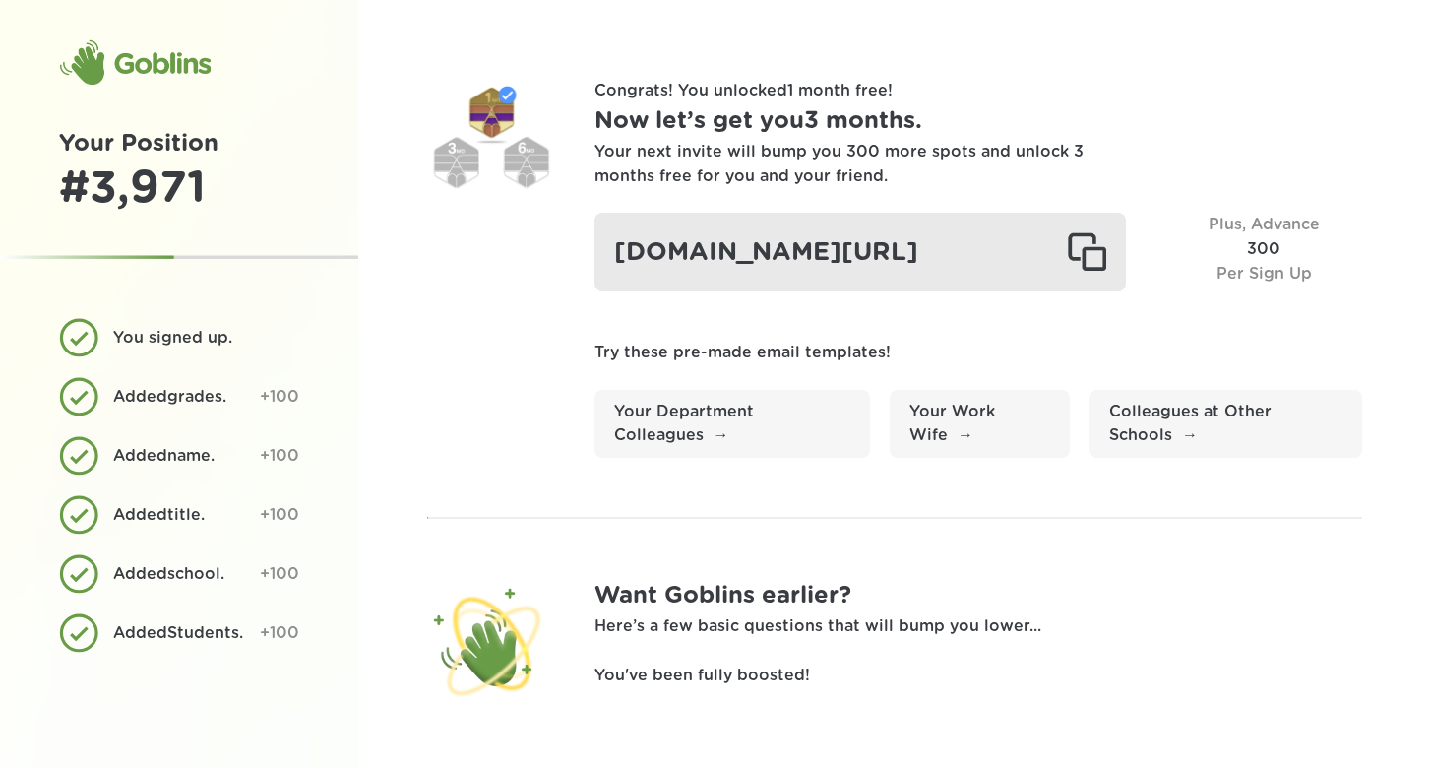
click at [1087, 272] on div at bounding box center [1086, 251] width 39 height 39
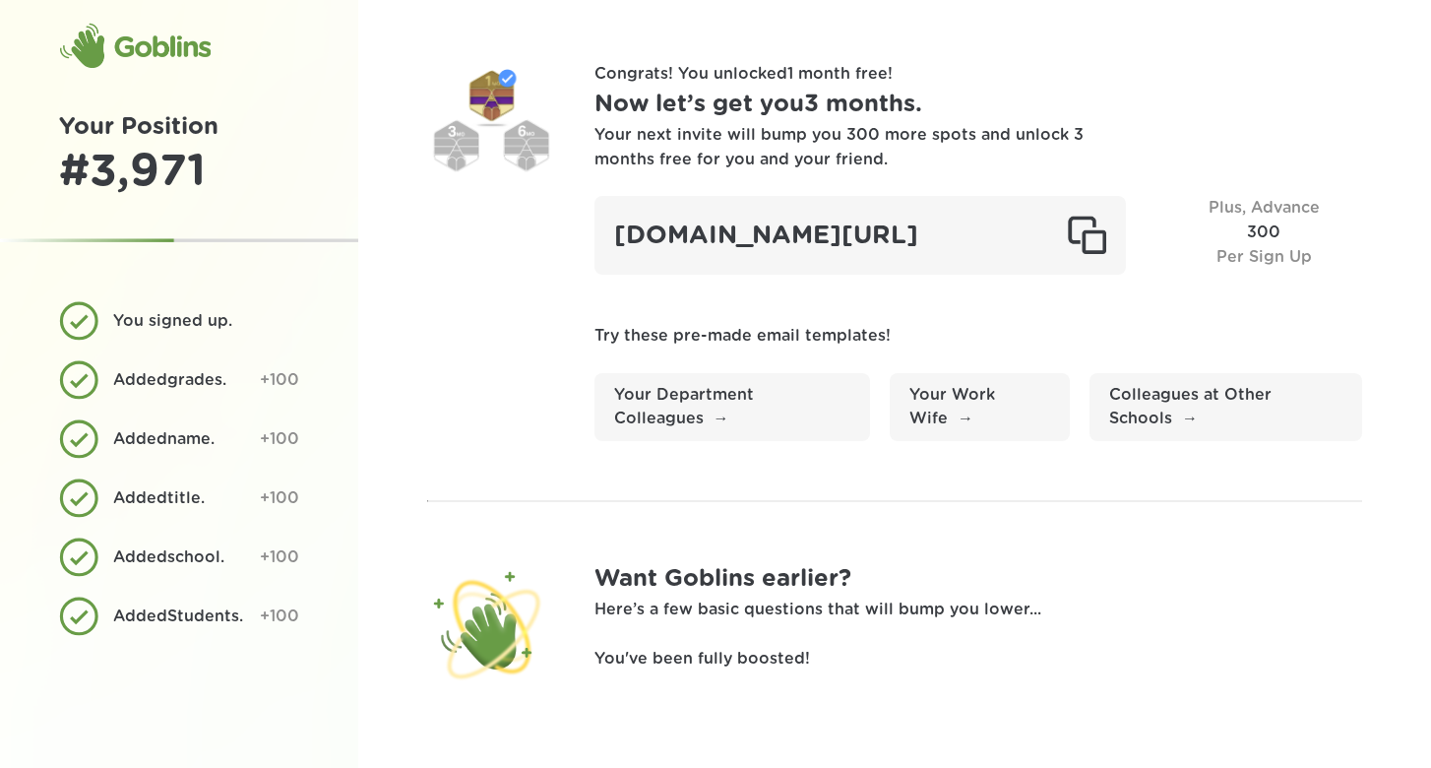
scroll to position [55, 0]
click at [229, 537] on div "Added school . +100" at bounding box center [179, 556] width 240 height 39
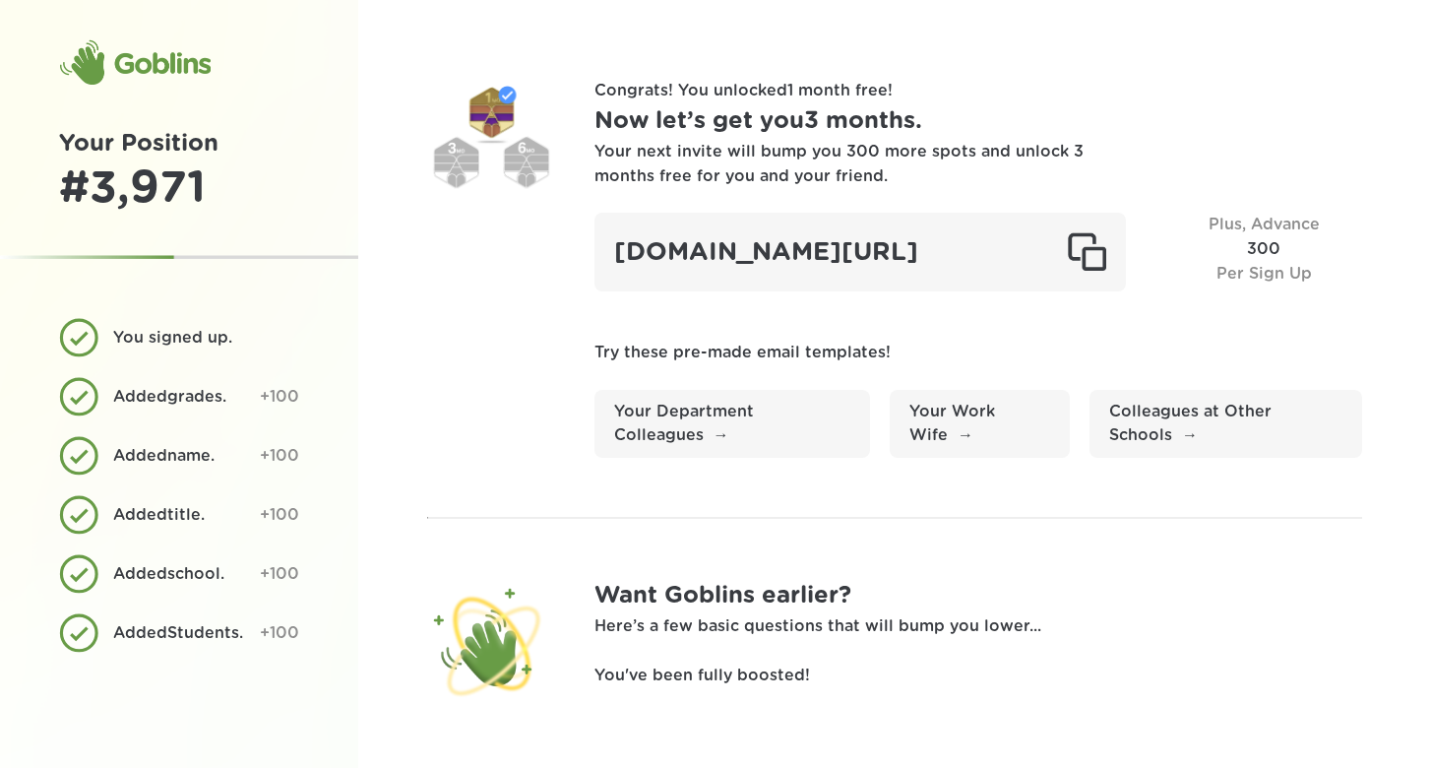
click at [151, 63] on div "Goblins" at bounding box center [135, 62] width 152 height 47
click at [105, 63] on div "Goblins" at bounding box center [135, 62] width 152 height 47
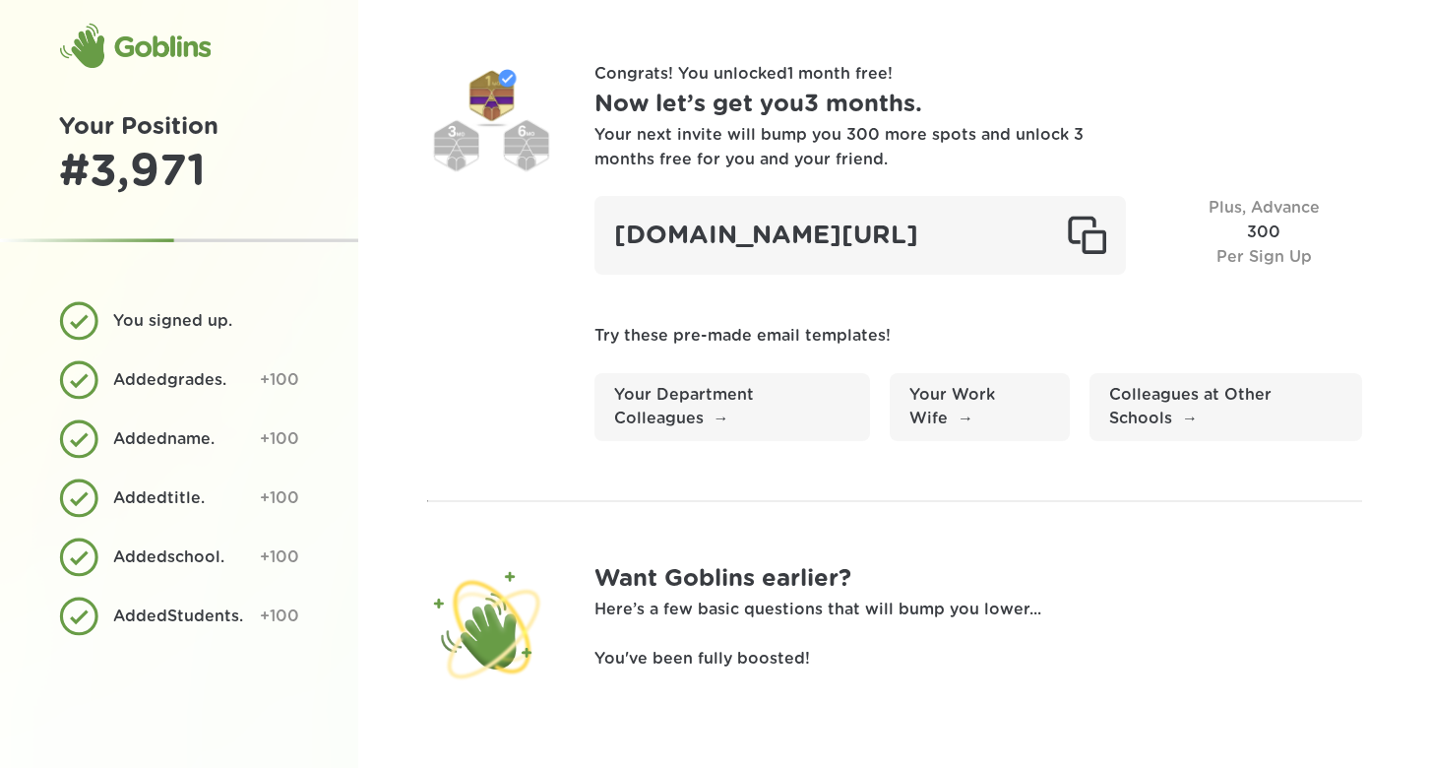
click at [959, 123] on div "Your next invite will bump you 300 more spots and unlock 3 months free for you …" at bounding box center [840, 147] width 492 height 49
click at [946, 123] on div "Your next invite will bump you 300 more spots and unlock 3 months free for you …" at bounding box center [840, 147] width 492 height 49
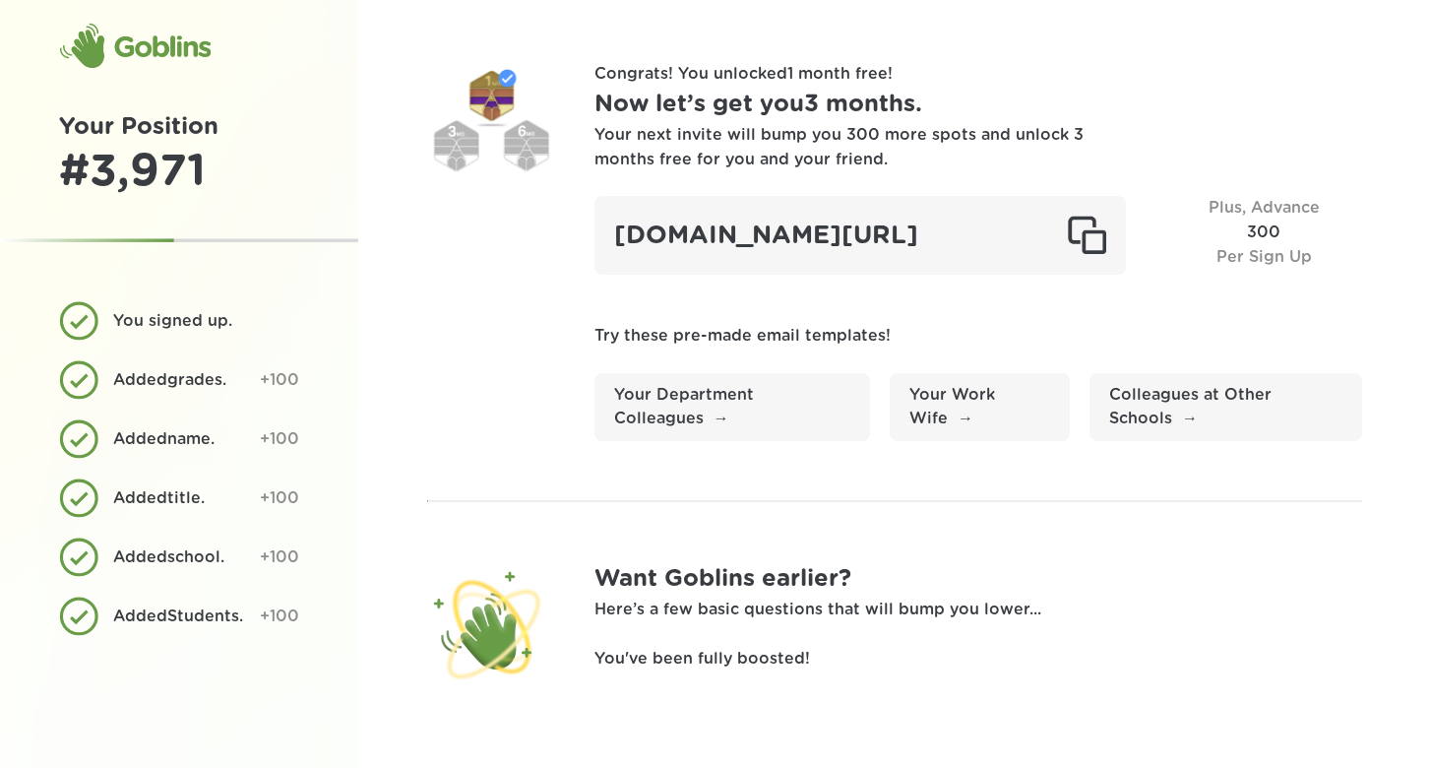
click at [946, 123] on div "Your next invite will bump you 300 more spots and unlock 3 months free for you …" at bounding box center [840, 147] width 492 height 49
click at [930, 123] on div "Your next invite will bump you 300 more spots and unlock 3 months free for you …" at bounding box center [840, 147] width 492 height 49
